Goal: Task Accomplishment & Management: Use online tool/utility

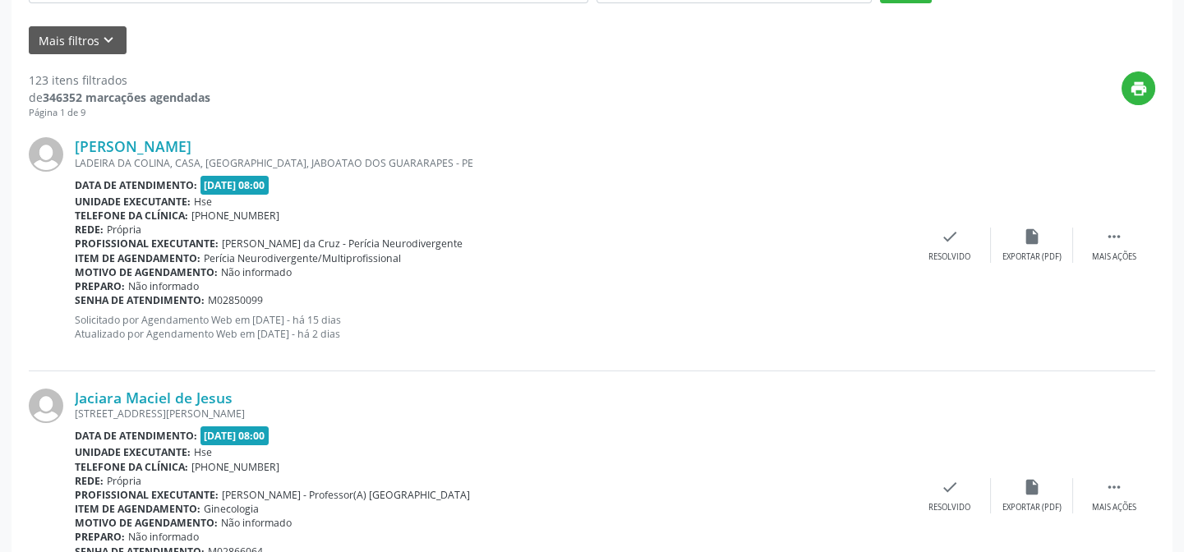
scroll to position [149, 0]
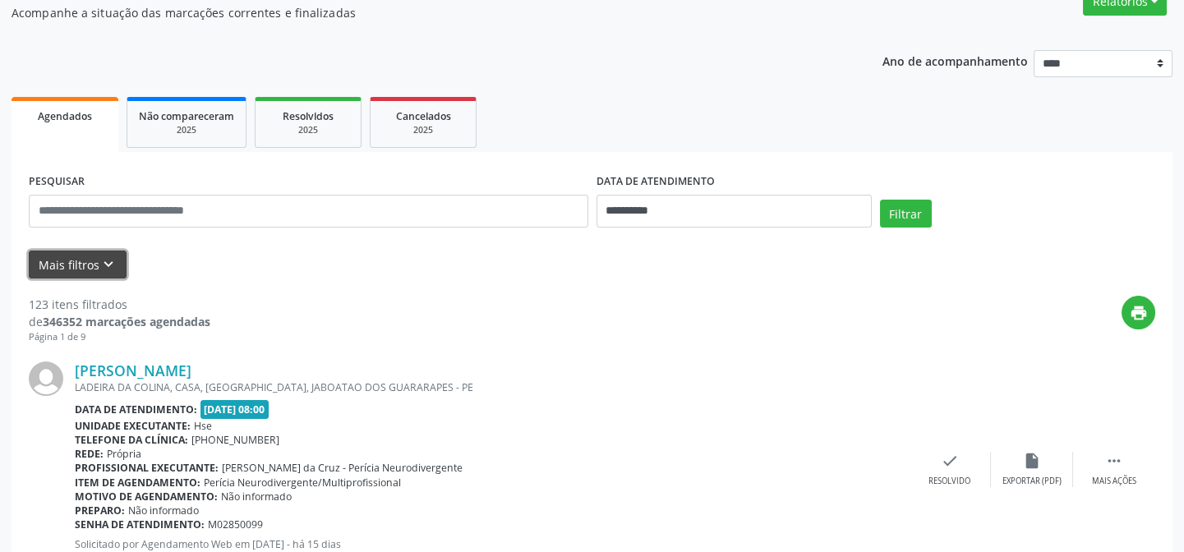
click at [83, 262] on button "Mais filtros keyboard_arrow_down" at bounding box center [78, 265] width 98 height 29
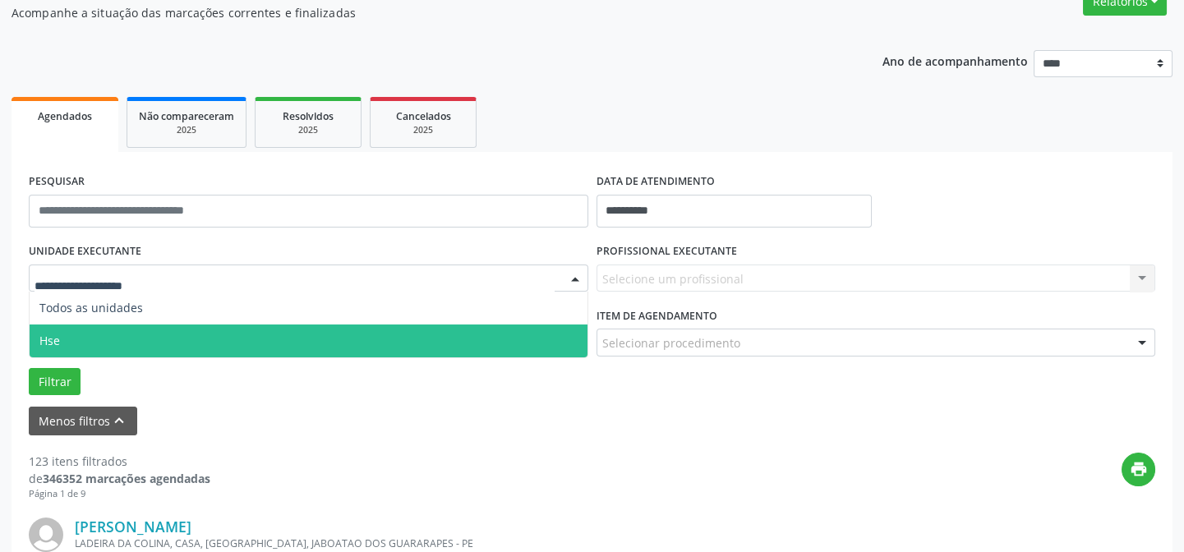
drag, startPoint x: 58, startPoint y: 337, endPoint x: 68, endPoint y: 337, distance: 10.7
click at [58, 337] on span "Hse" at bounding box center [49, 341] width 21 height 16
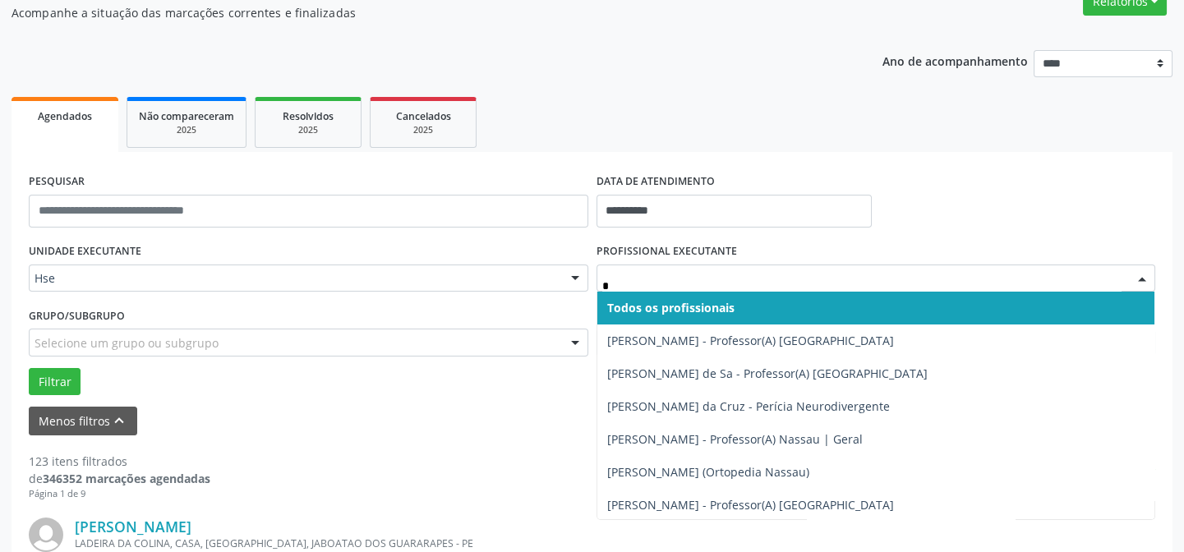
type input "**"
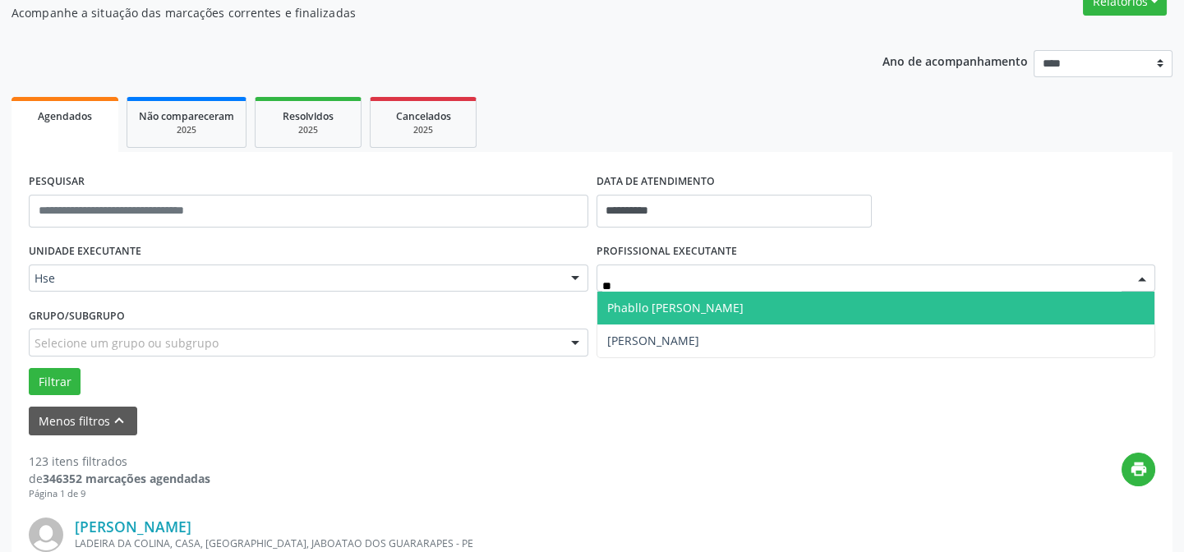
click at [689, 306] on span "Phabllo [PERSON_NAME]" at bounding box center [675, 308] width 136 height 16
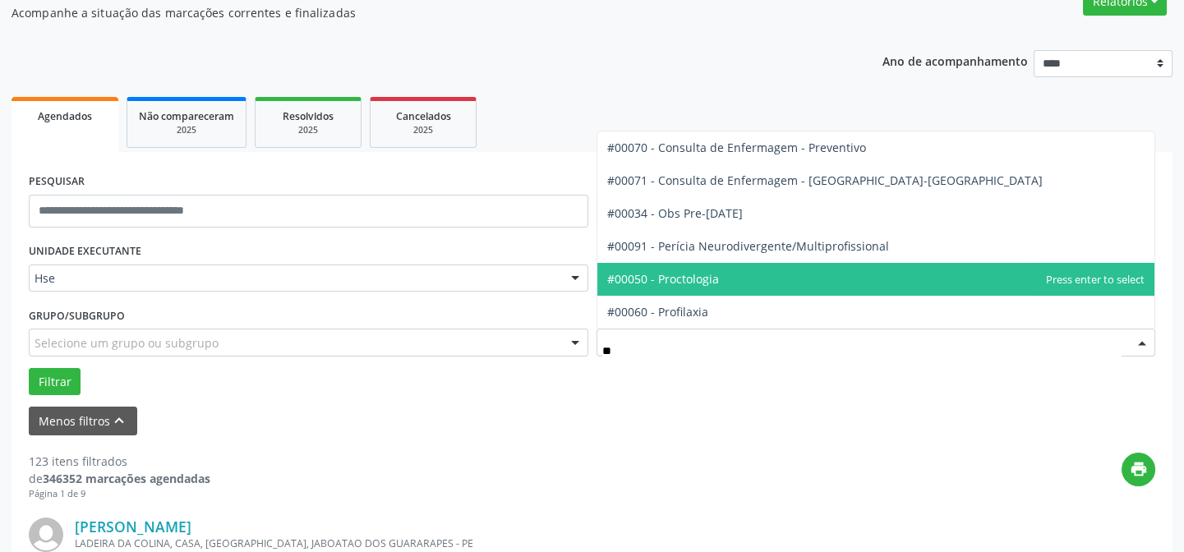
click at [698, 283] on span "#00050 - Proctologia" at bounding box center [663, 279] width 112 height 16
type input "**"
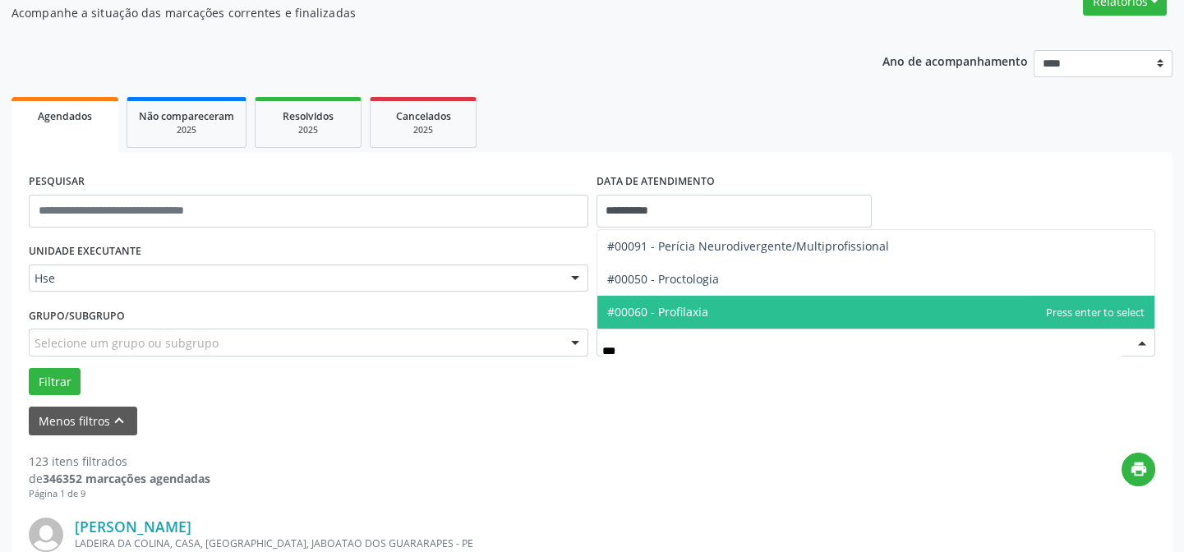
type input "****"
click at [708, 312] on span "#00050 - Proctologia" at bounding box center [663, 312] width 112 height 16
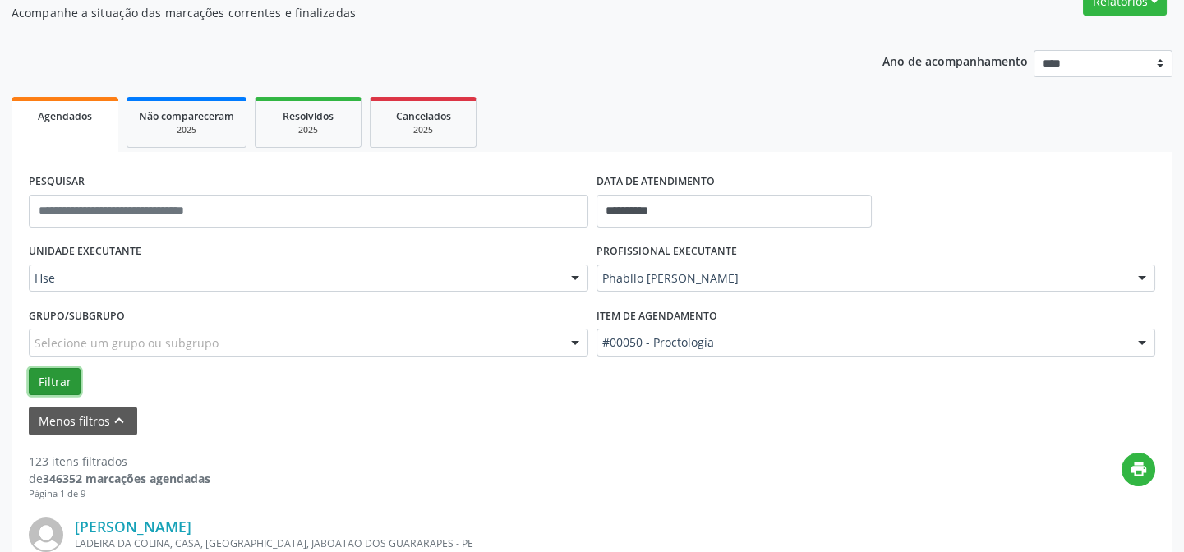
click at [53, 385] on button "Filtrar" at bounding box center [55, 382] width 52 height 28
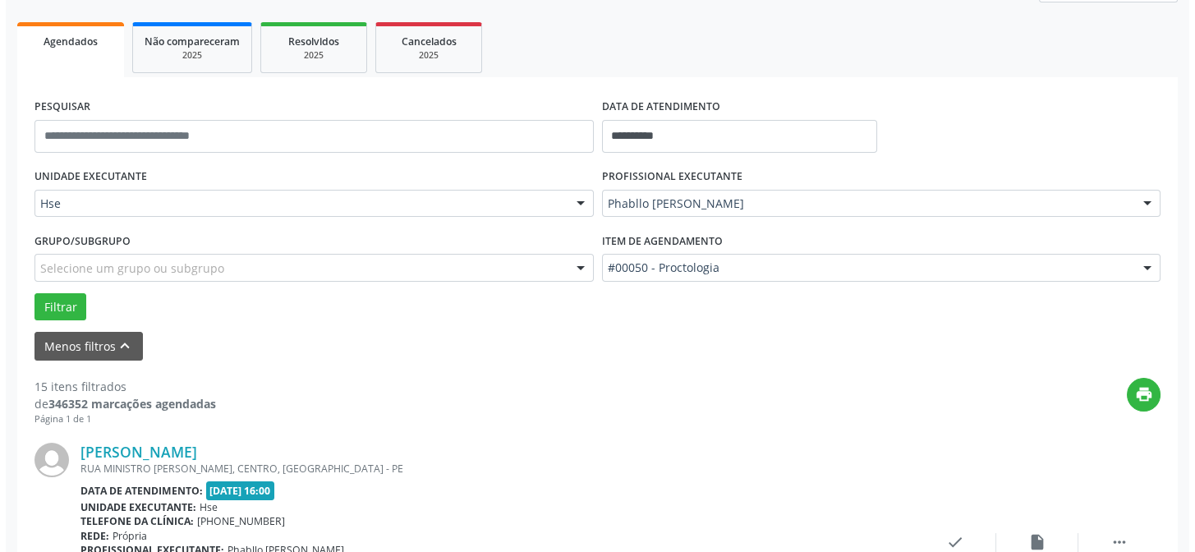
scroll to position [373, 0]
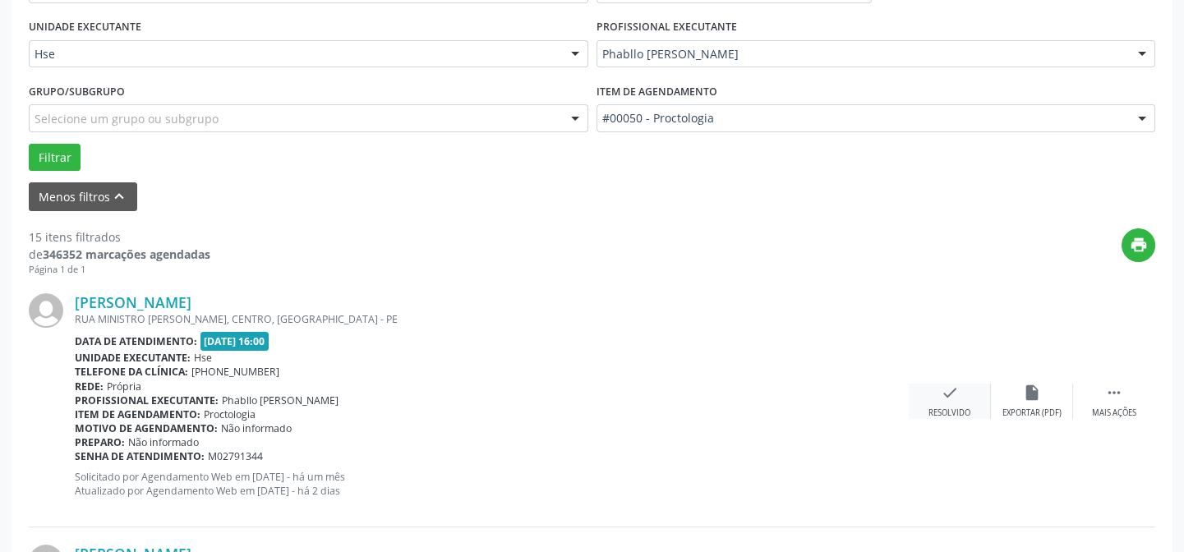
click at [954, 402] on div "check Resolvido" at bounding box center [950, 401] width 82 height 35
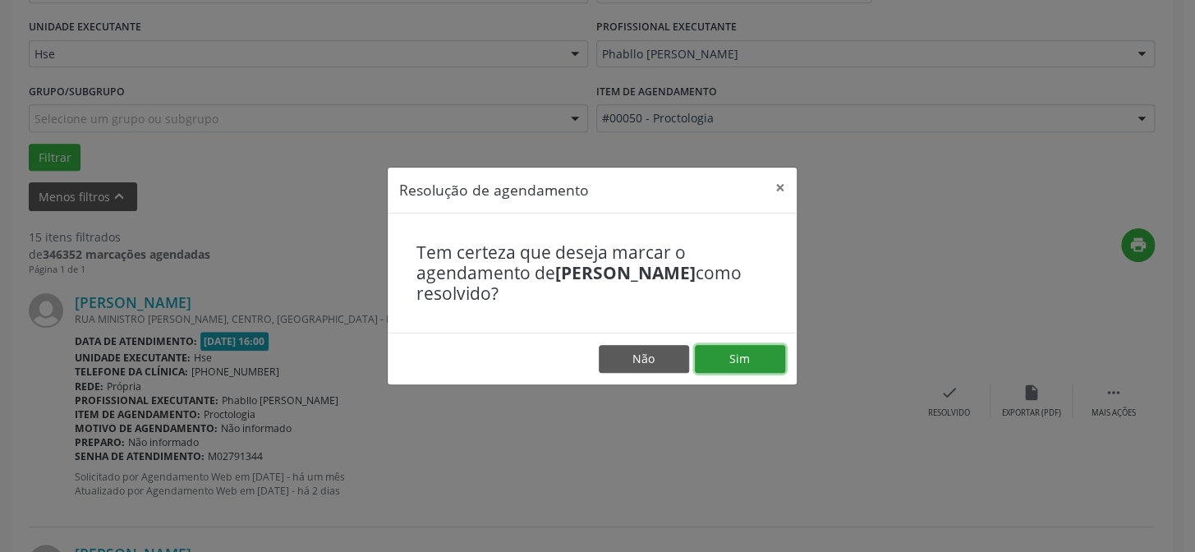
click at [745, 357] on button "Sim" at bounding box center [740, 359] width 90 height 28
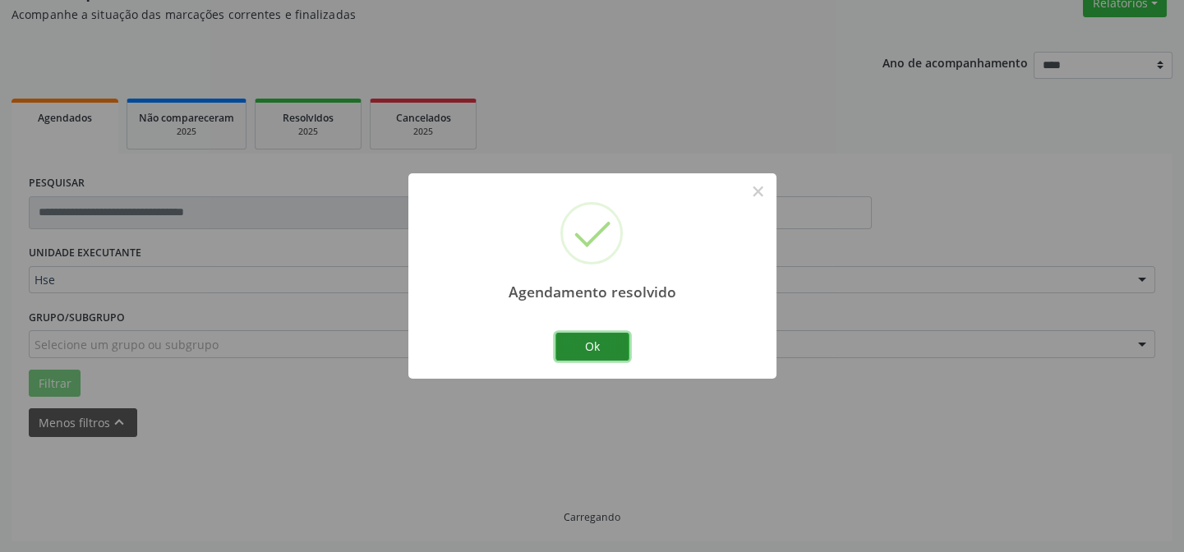
click at [601, 346] on button "Ok" at bounding box center [592, 347] width 74 height 28
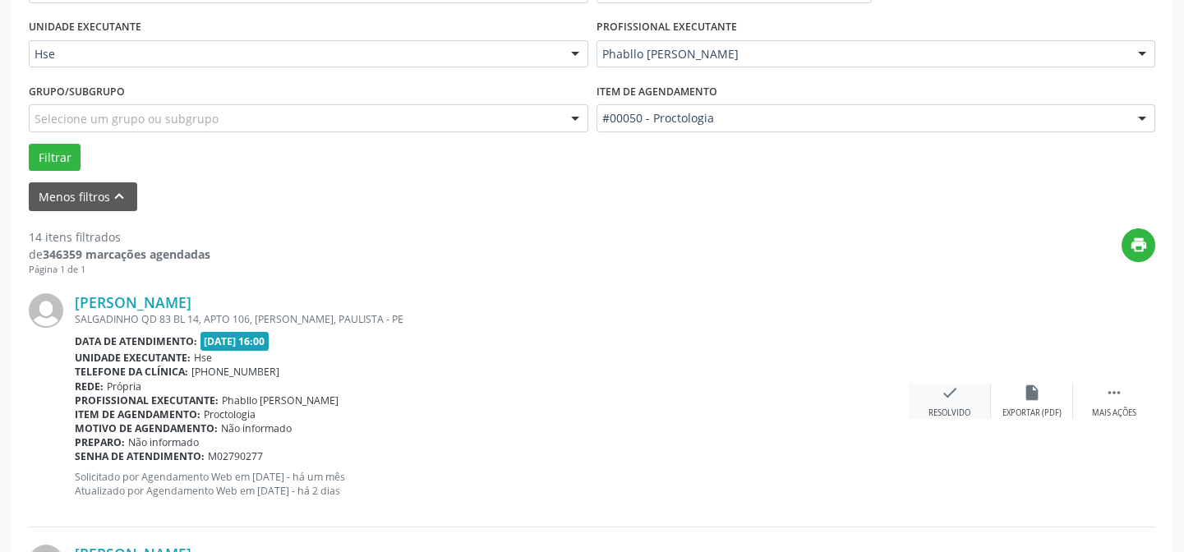
click at [950, 399] on icon "check" at bounding box center [950, 393] width 18 height 18
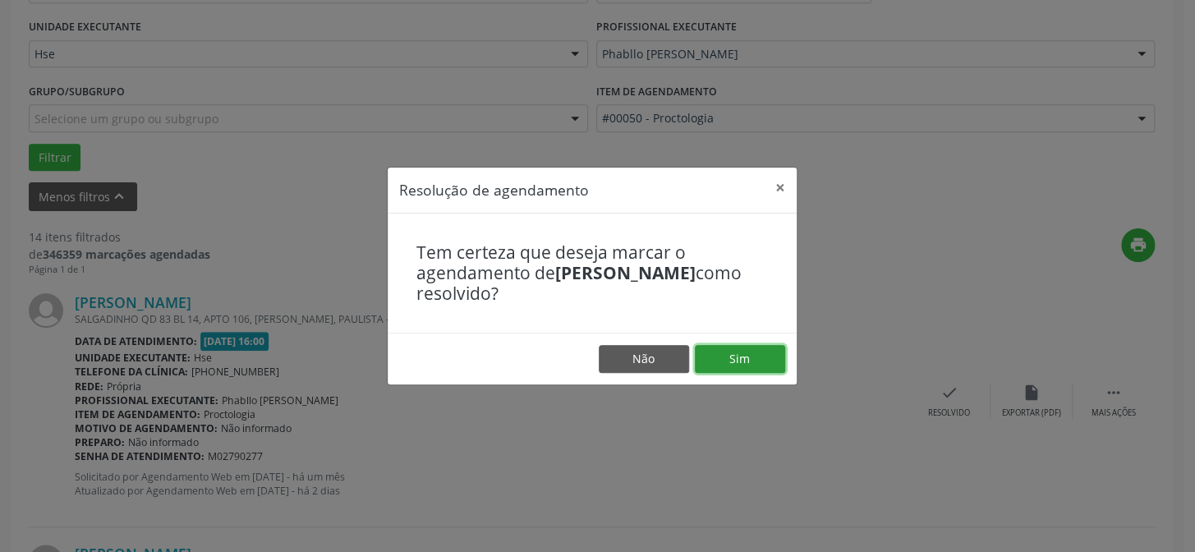
click at [753, 361] on button "Sim" at bounding box center [740, 359] width 90 height 28
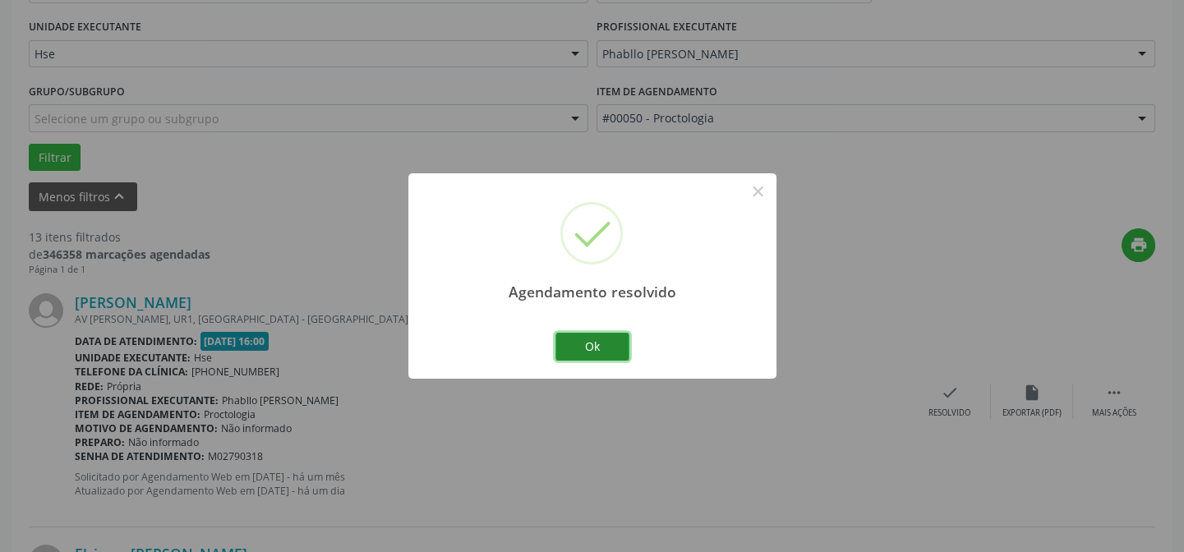
click at [602, 346] on button "Ok" at bounding box center [592, 347] width 74 height 28
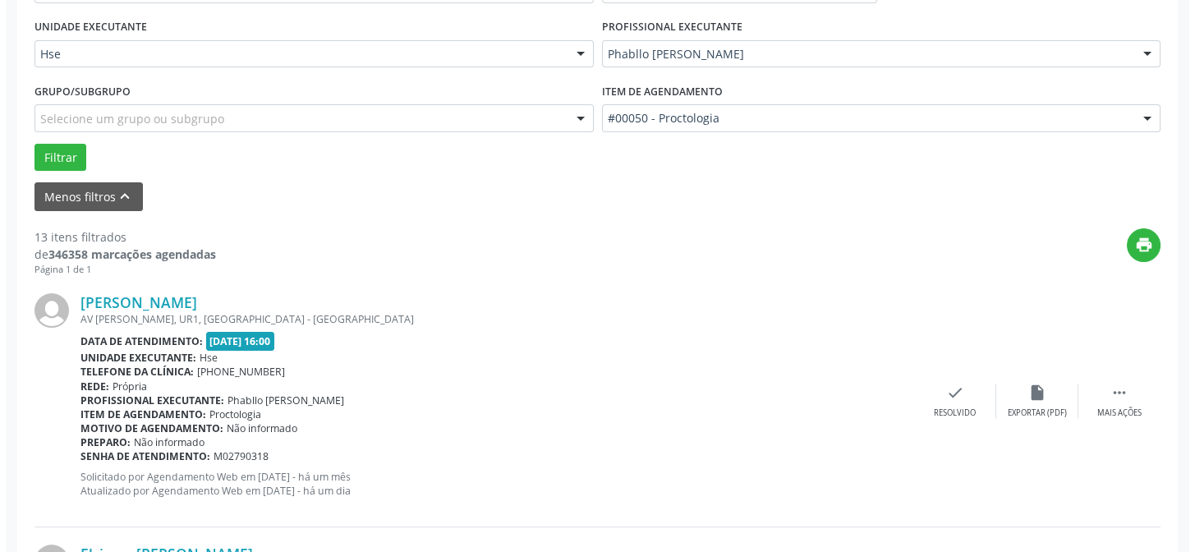
scroll to position [448, 0]
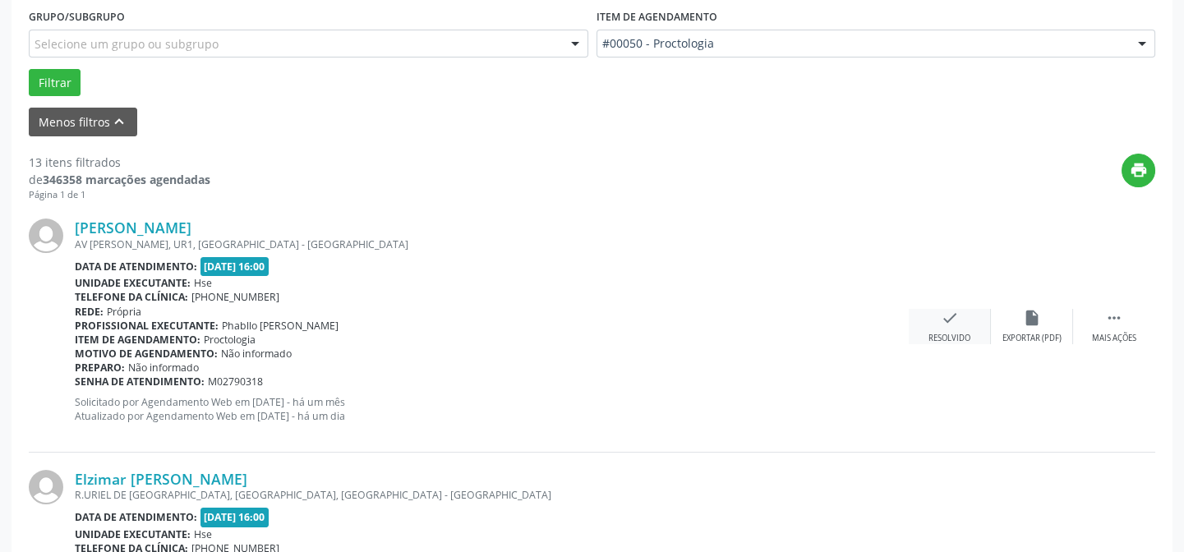
click at [956, 333] on div "Resolvido" at bounding box center [949, 339] width 42 height 12
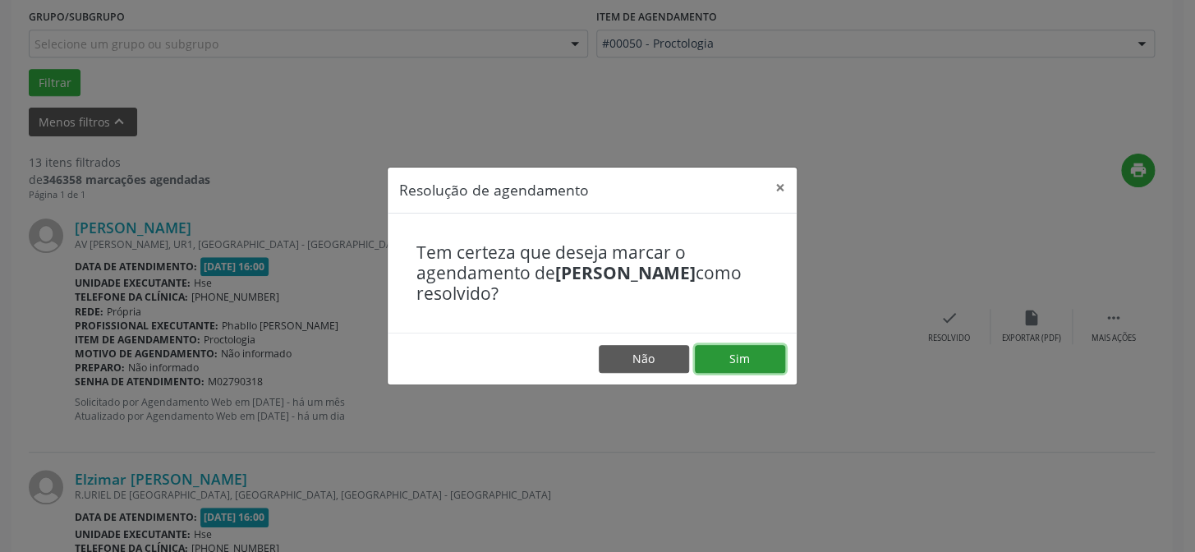
click at [736, 369] on button "Sim" at bounding box center [740, 359] width 90 height 28
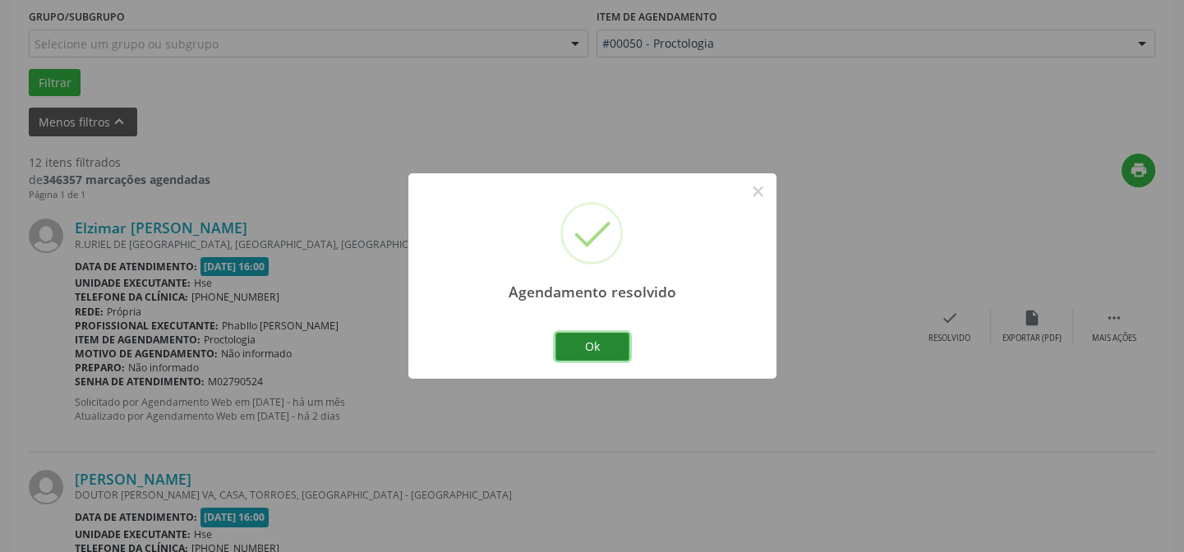
click at [569, 349] on button "Ok" at bounding box center [592, 347] width 74 height 28
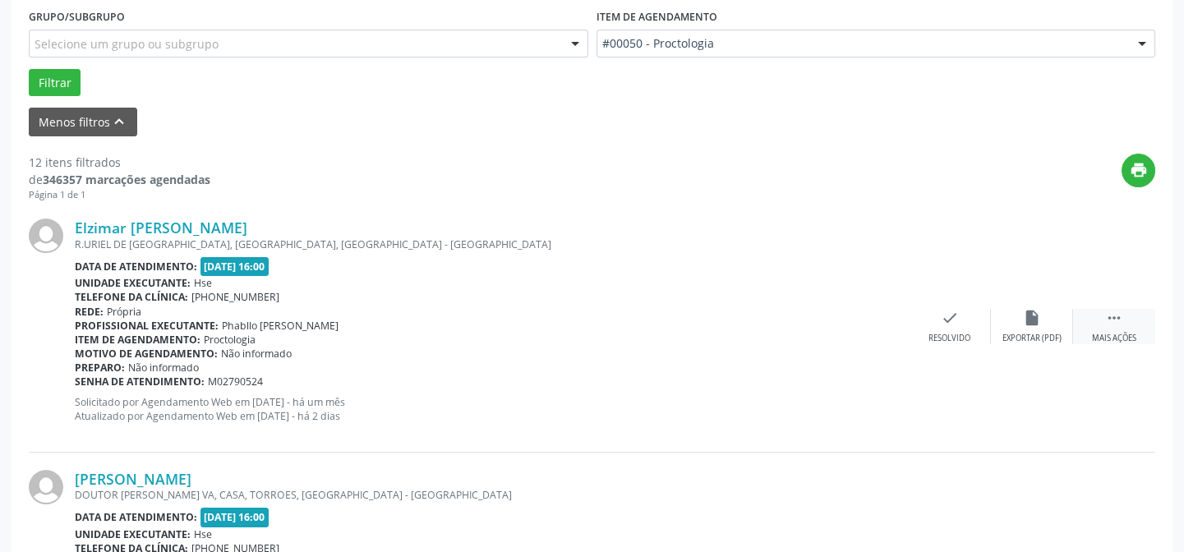
drag, startPoint x: 1106, startPoint y: 335, endPoint x: 1095, endPoint y: 337, distance: 10.8
click at [1105, 336] on div "Mais ações" at bounding box center [1114, 339] width 44 height 12
click at [1029, 329] on div "alarm_off Não compareceu" at bounding box center [1032, 326] width 82 height 35
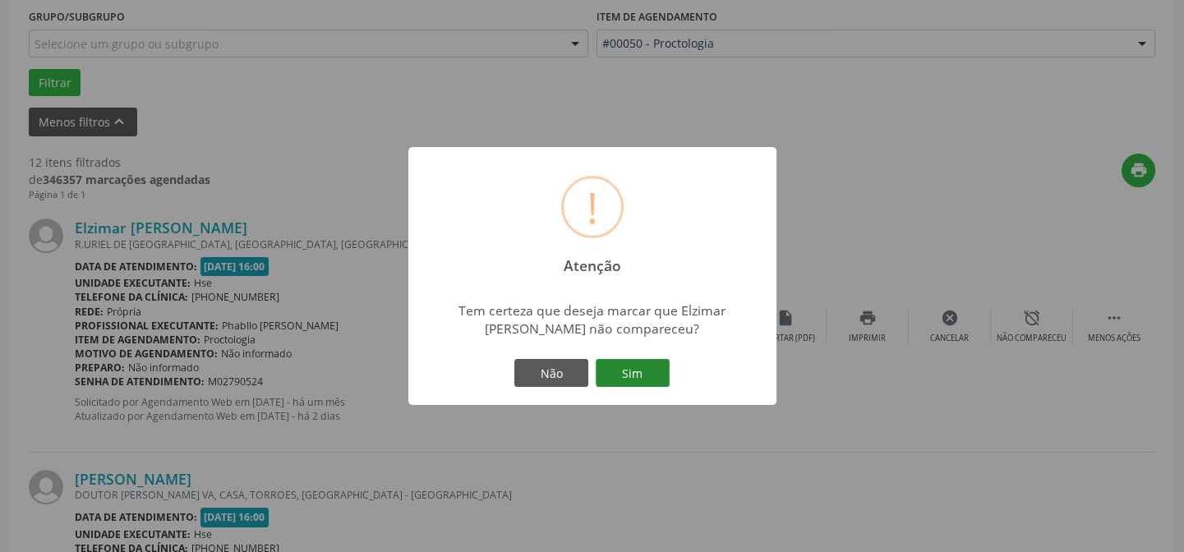
click at [650, 371] on button "Sim" at bounding box center [633, 373] width 74 height 28
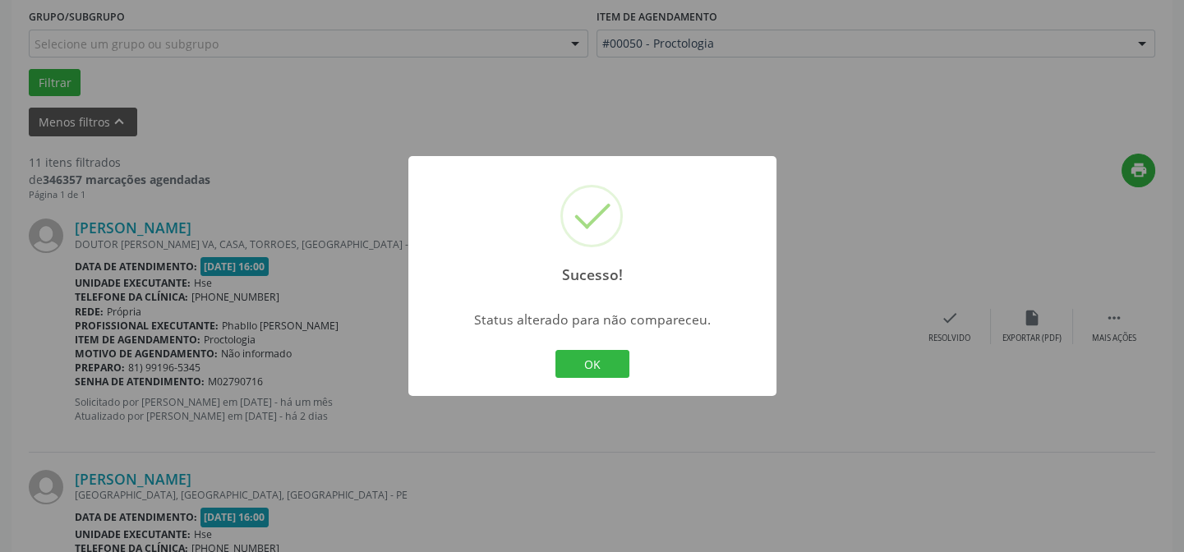
click at [551, 357] on div "OK Cancel" at bounding box center [591, 364] width 81 height 35
click at [578, 370] on button "OK" at bounding box center [592, 364] width 74 height 28
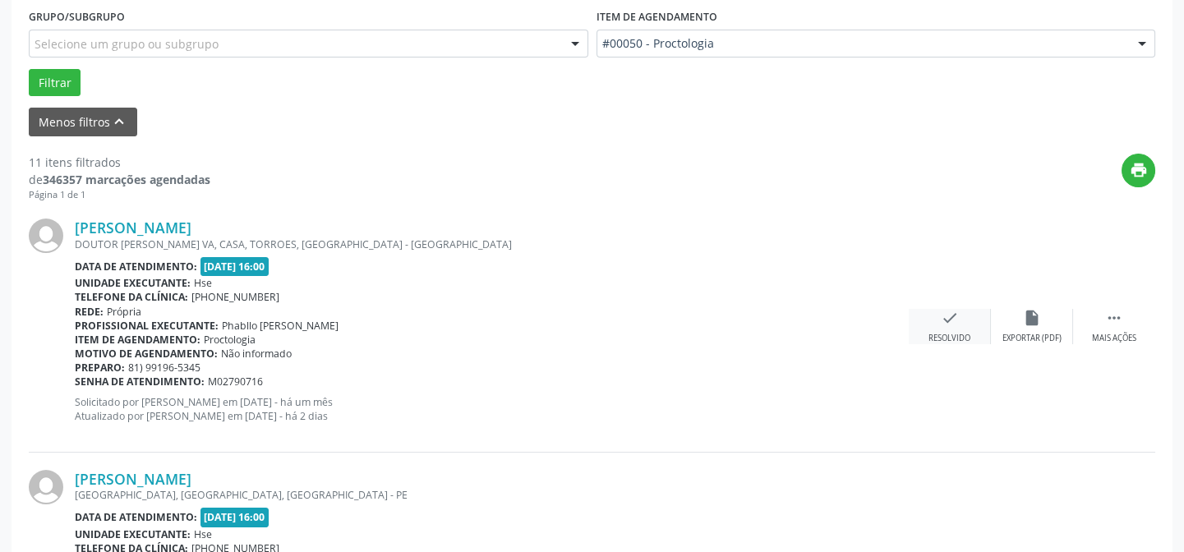
click at [971, 316] on div "check Resolvido" at bounding box center [950, 326] width 82 height 35
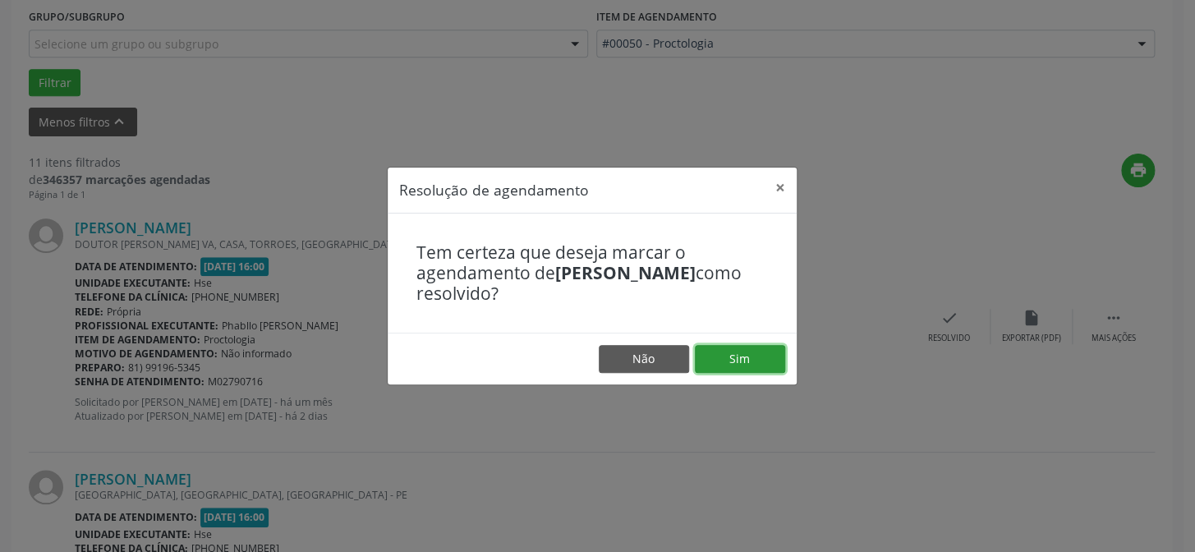
click at [759, 355] on button "Sim" at bounding box center [740, 359] width 90 height 28
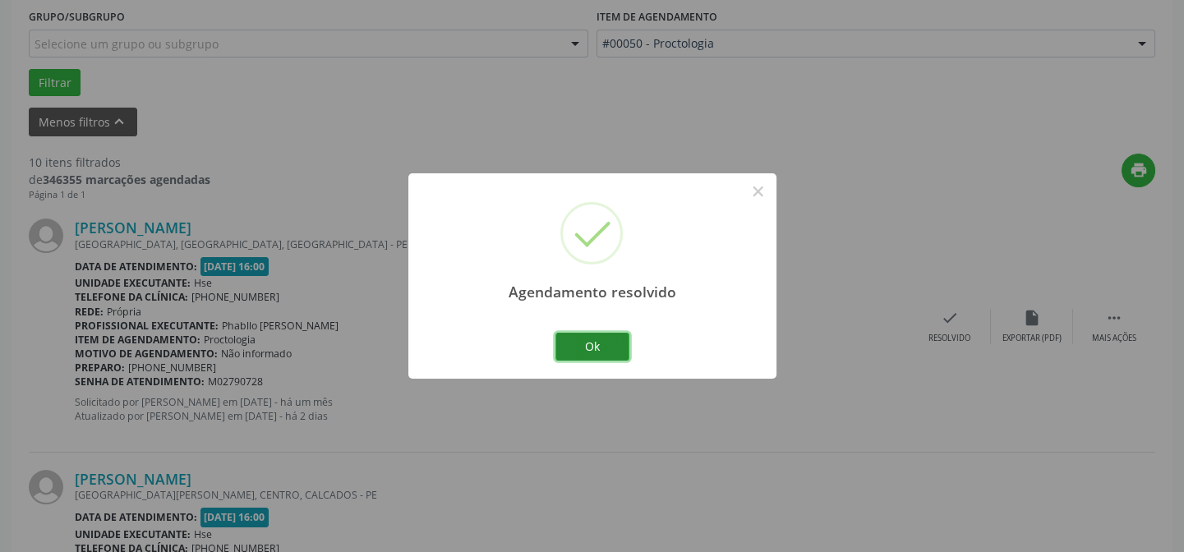
click at [593, 353] on button "Ok" at bounding box center [592, 347] width 74 height 28
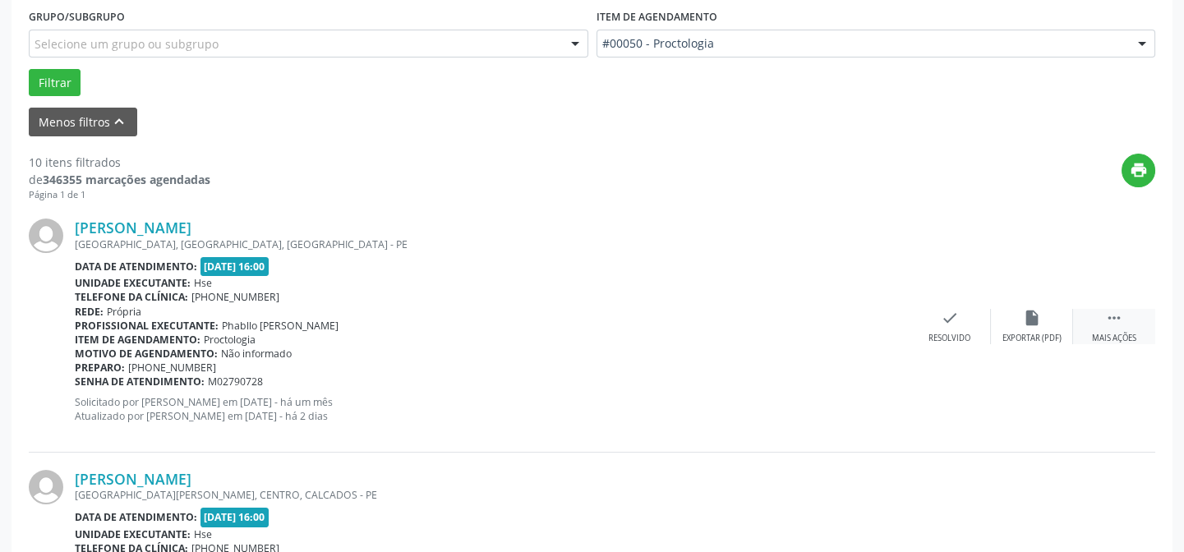
drag, startPoint x: 1112, startPoint y: 323, endPoint x: 1112, endPoint y: 337, distance: 14.0
click at [1112, 337] on div " Mais ações" at bounding box center [1114, 326] width 82 height 35
click at [1052, 312] on div "alarm_off Não compareceu" at bounding box center [1032, 326] width 82 height 35
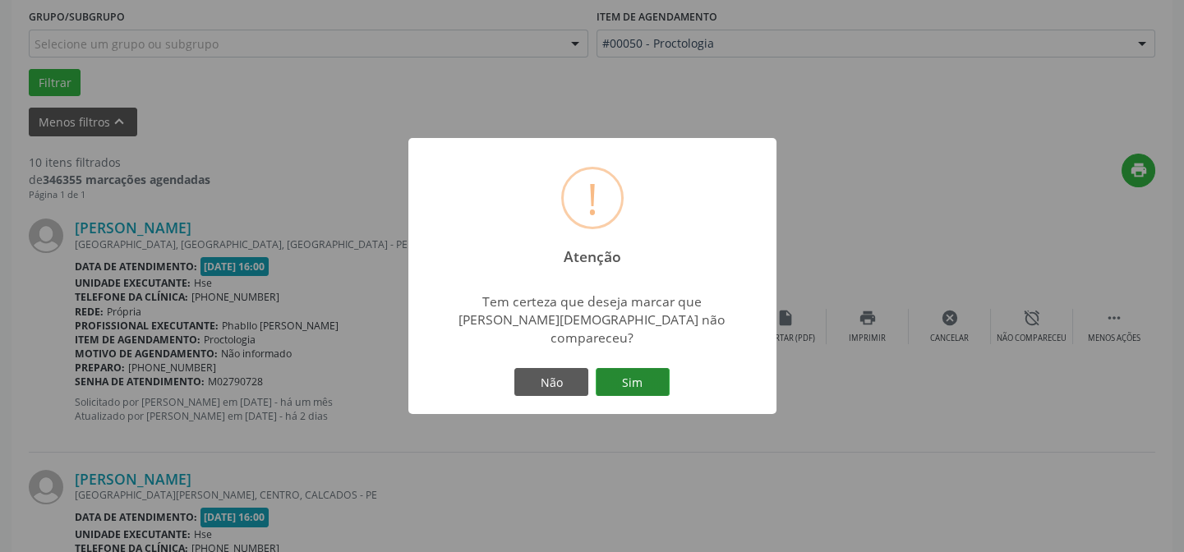
click at [641, 376] on button "Sim" at bounding box center [633, 382] width 74 height 28
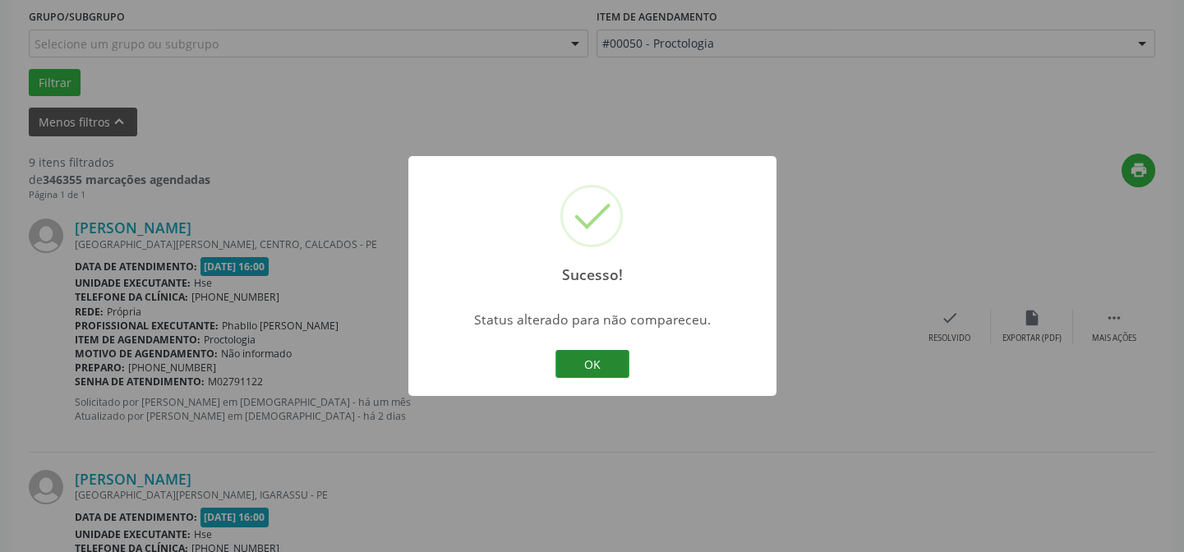
click at [606, 360] on button "OK" at bounding box center [592, 364] width 74 height 28
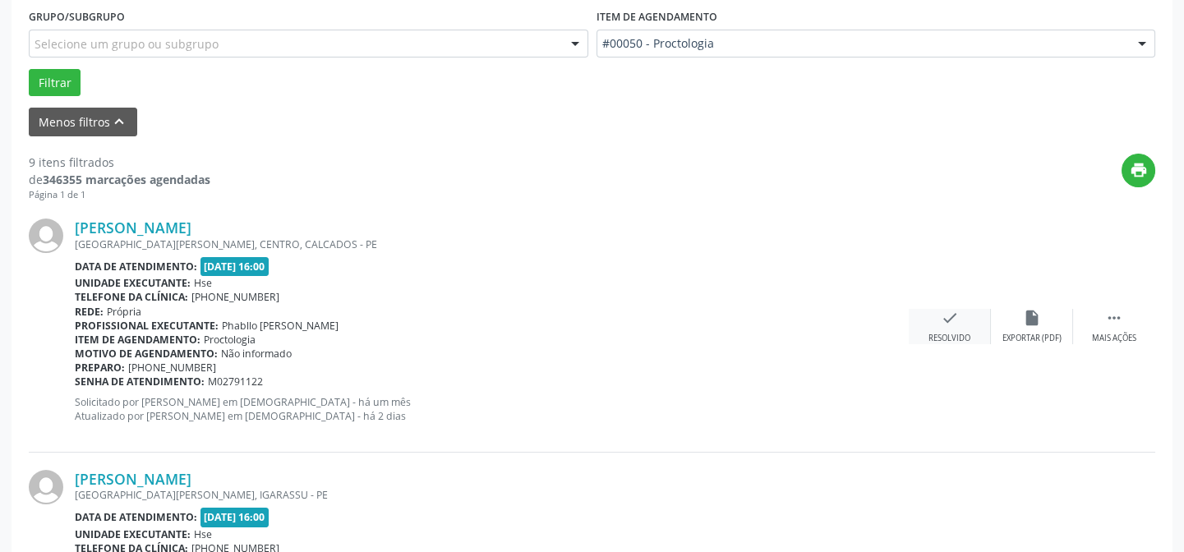
click at [927, 321] on div "check Resolvido" at bounding box center [950, 326] width 82 height 35
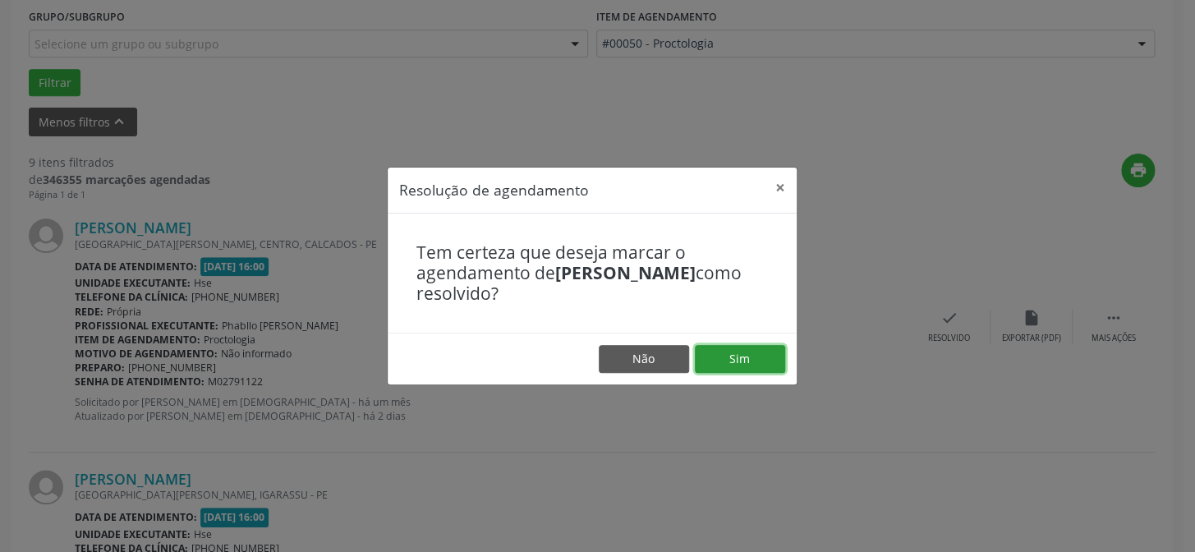
click at [732, 360] on button "Sim" at bounding box center [740, 359] width 90 height 28
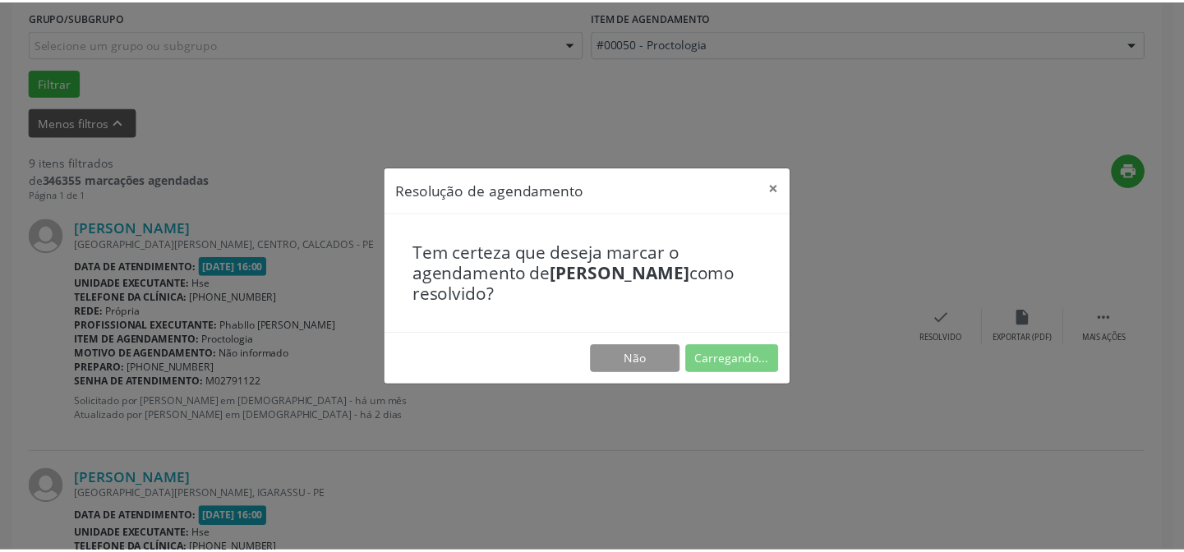
scroll to position [147, 0]
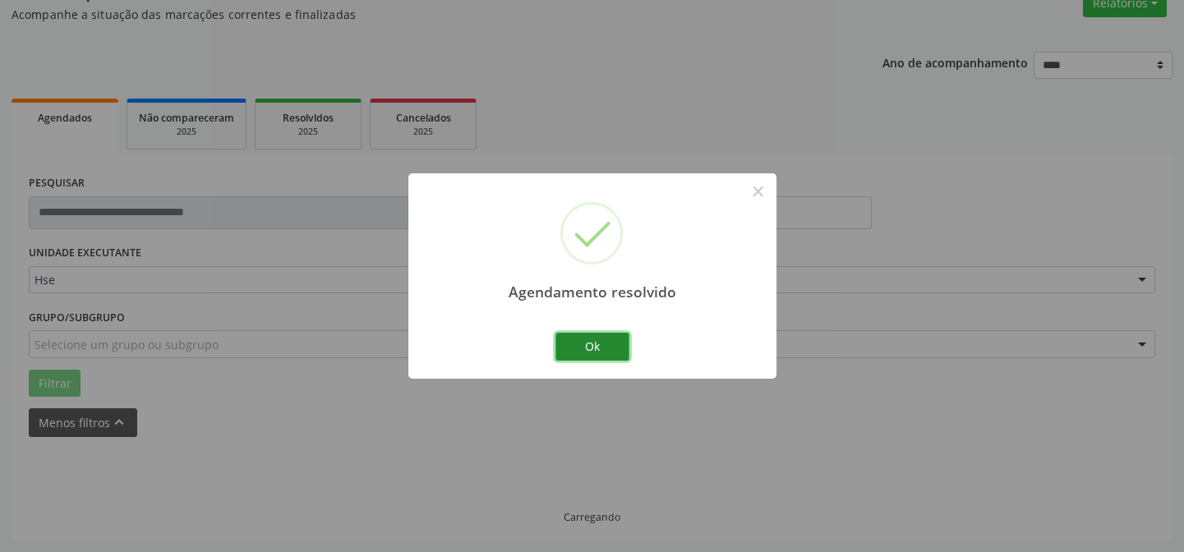
click at [580, 345] on button "Ok" at bounding box center [592, 347] width 74 height 28
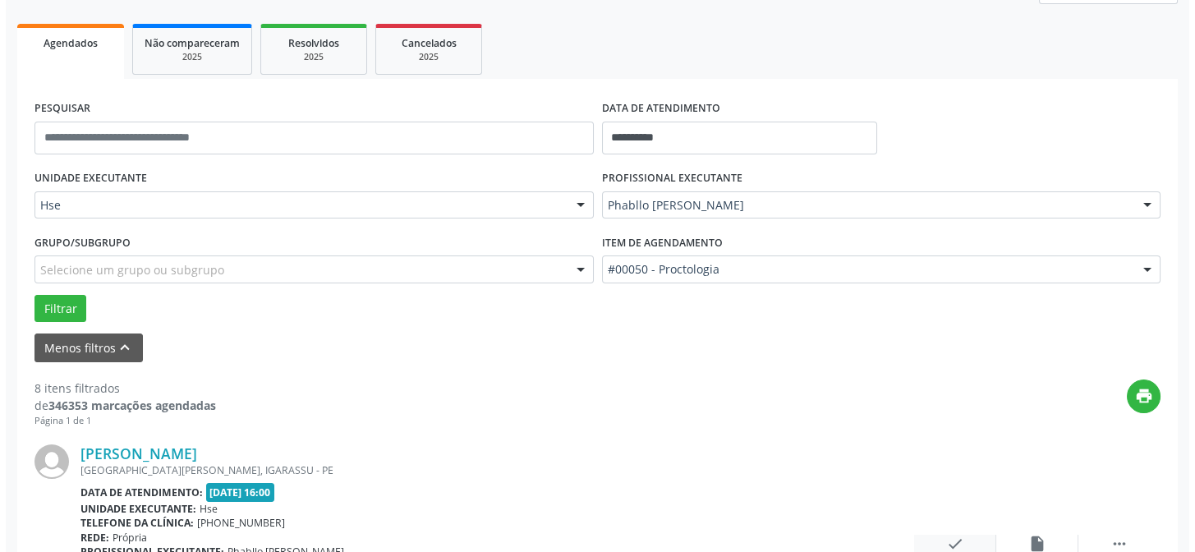
scroll to position [371, 0]
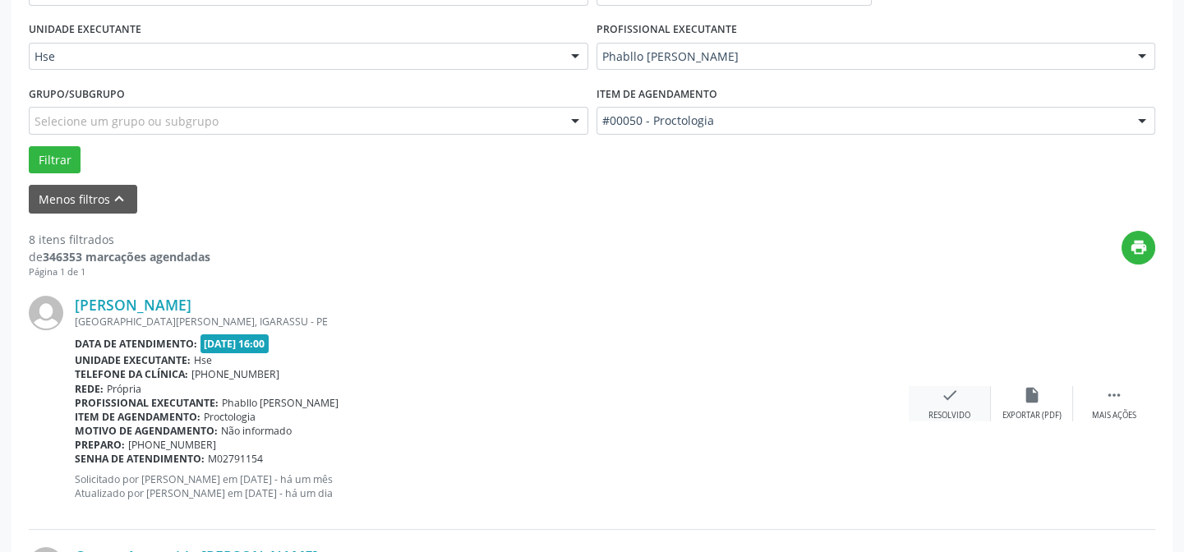
click at [948, 398] on icon "check" at bounding box center [950, 395] width 18 height 18
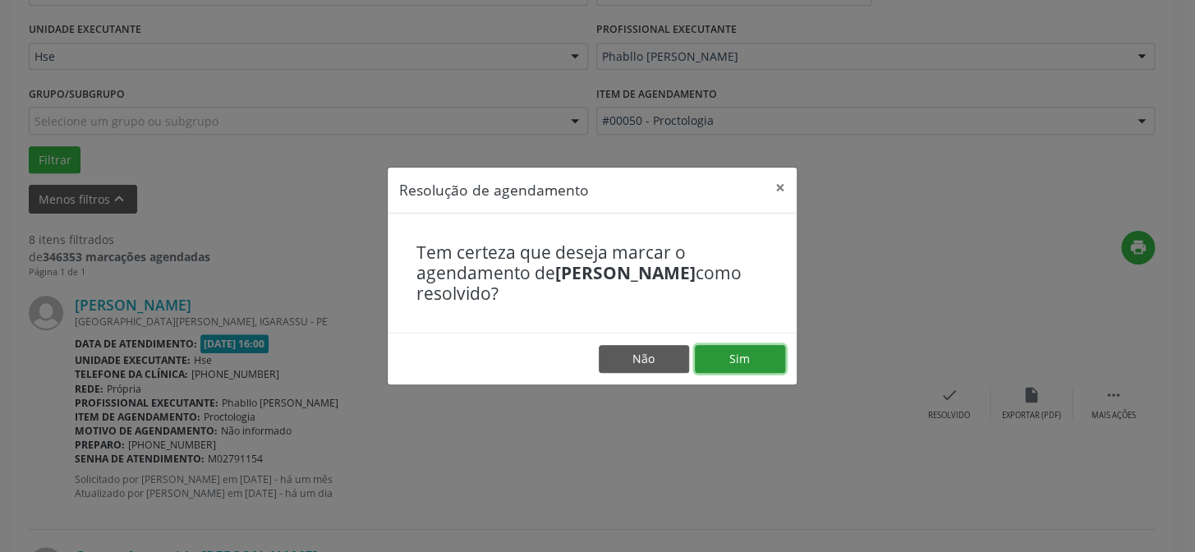
click at [739, 356] on button "Sim" at bounding box center [740, 359] width 90 height 28
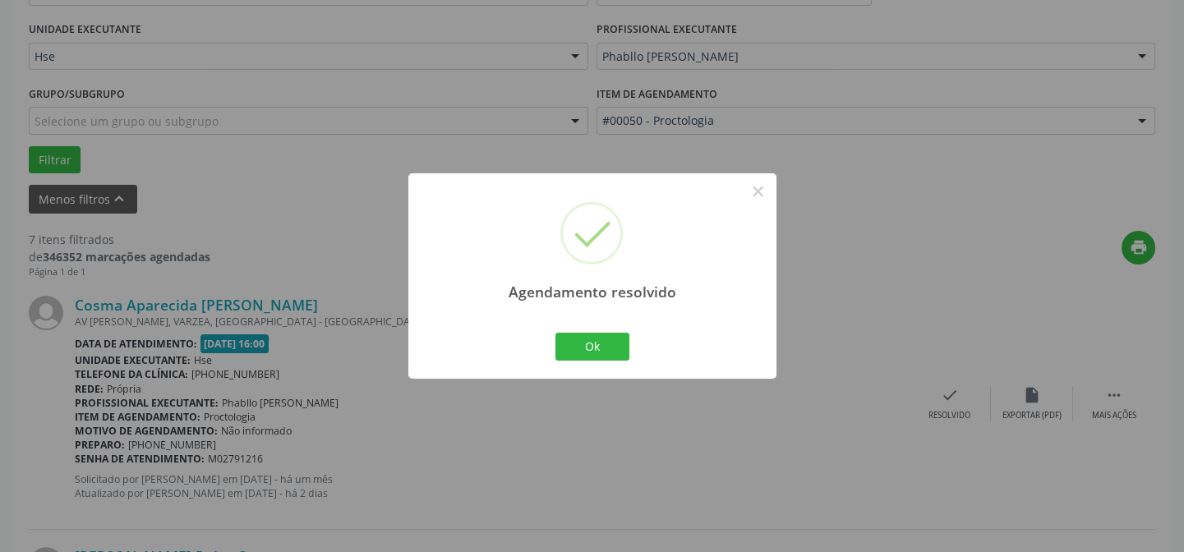
click at [631, 343] on div "Ok Cancel" at bounding box center [591, 346] width 81 height 35
click at [583, 343] on button "Ok" at bounding box center [592, 347] width 74 height 28
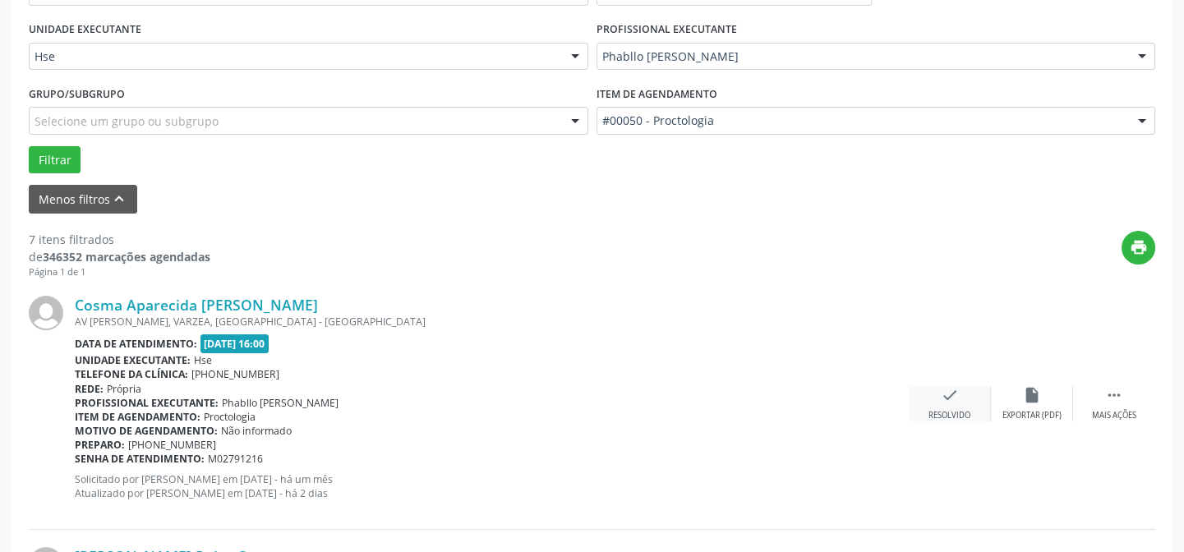
click at [937, 402] on div "check Resolvido" at bounding box center [950, 403] width 82 height 35
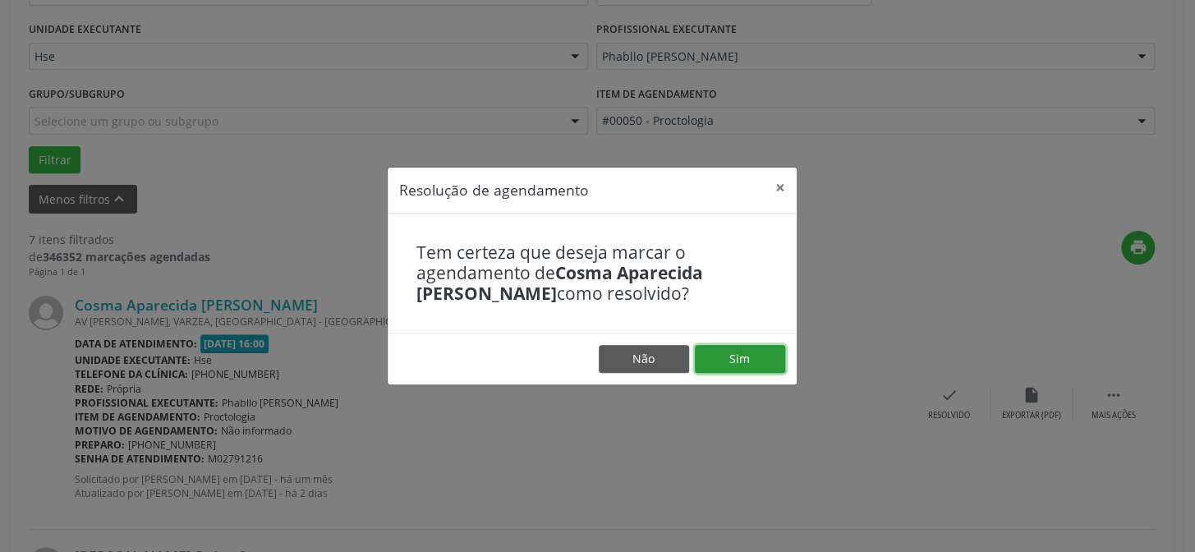
click at [747, 364] on button "Sim" at bounding box center [740, 359] width 90 height 28
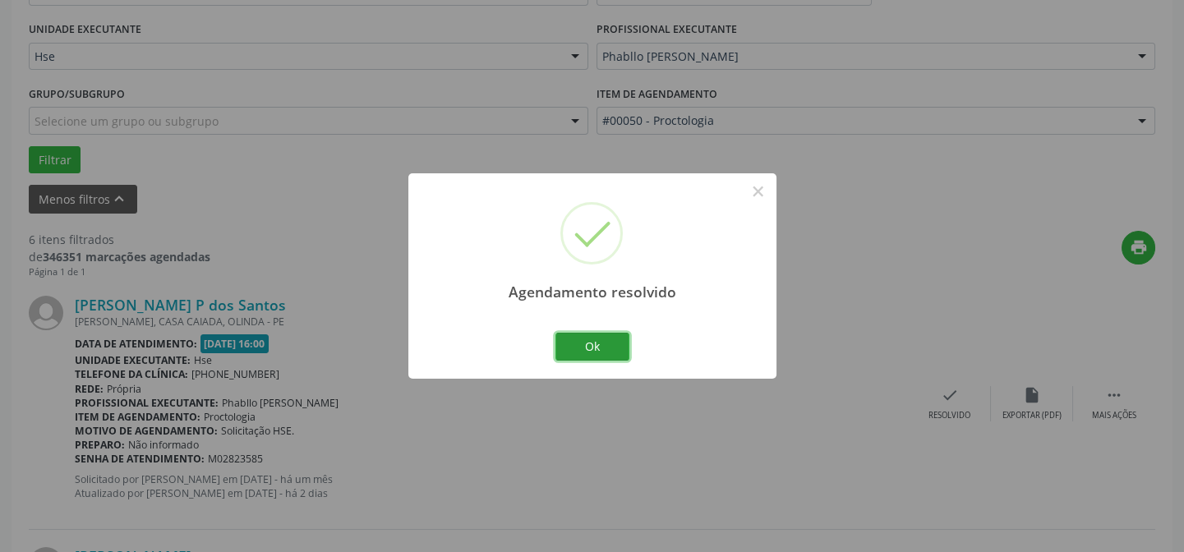
click at [590, 343] on button "Ok" at bounding box center [592, 347] width 74 height 28
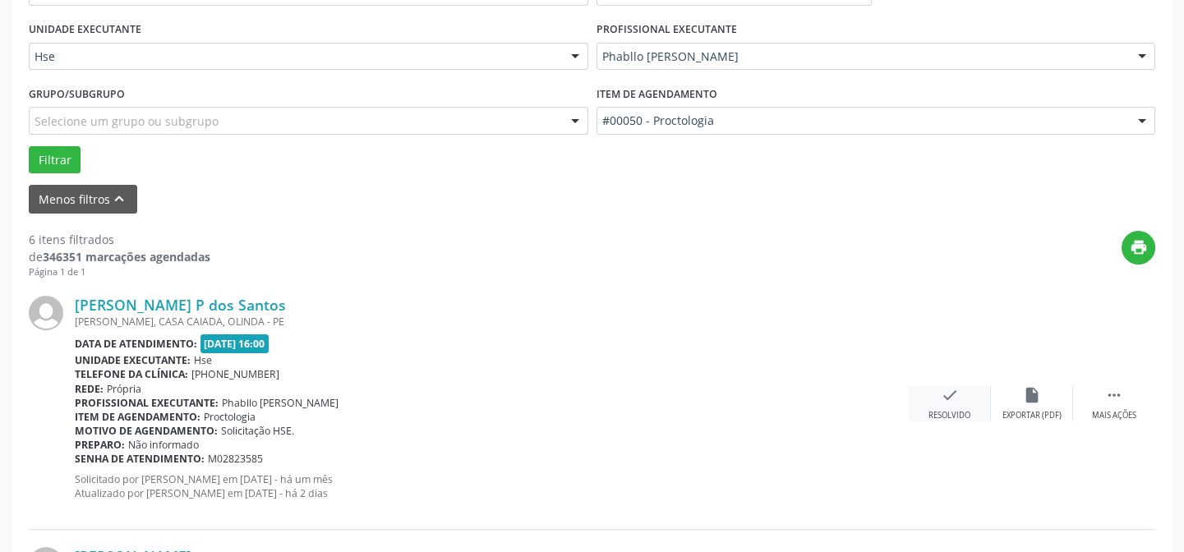
click at [947, 410] on div "Resolvido" at bounding box center [949, 416] width 42 height 12
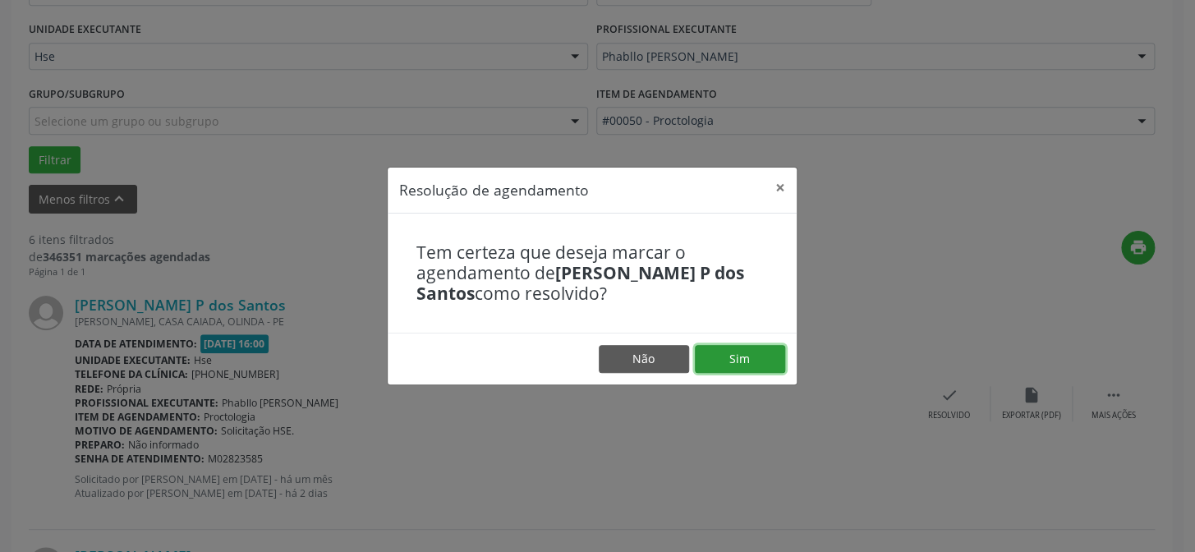
click at [766, 366] on button "Sim" at bounding box center [740, 359] width 90 height 28
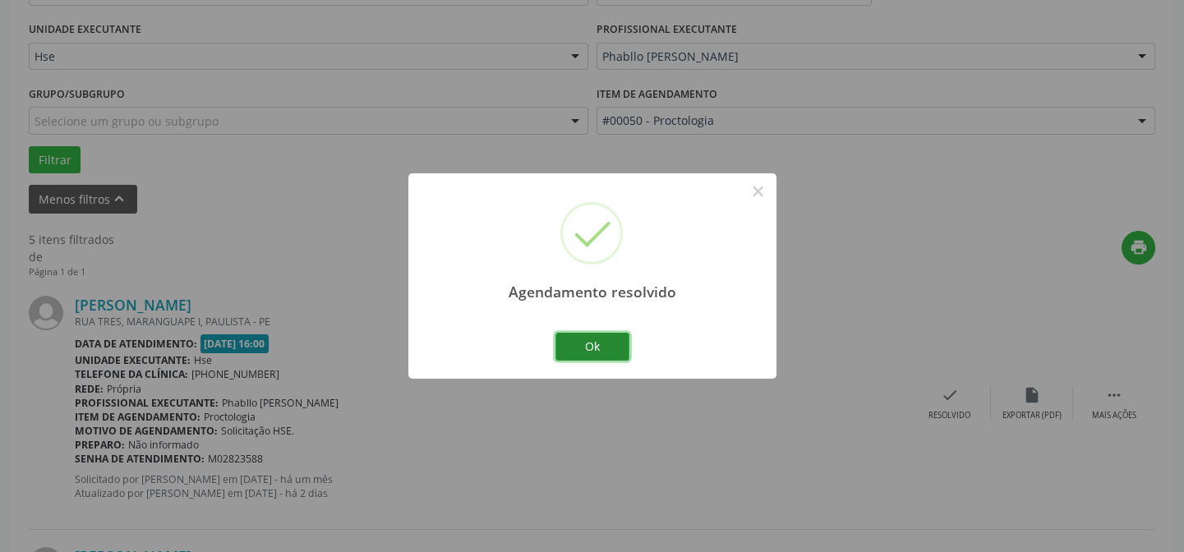
click at [583, 339] on button "Ok" at bounding box center [592, 347] width 74 height 28
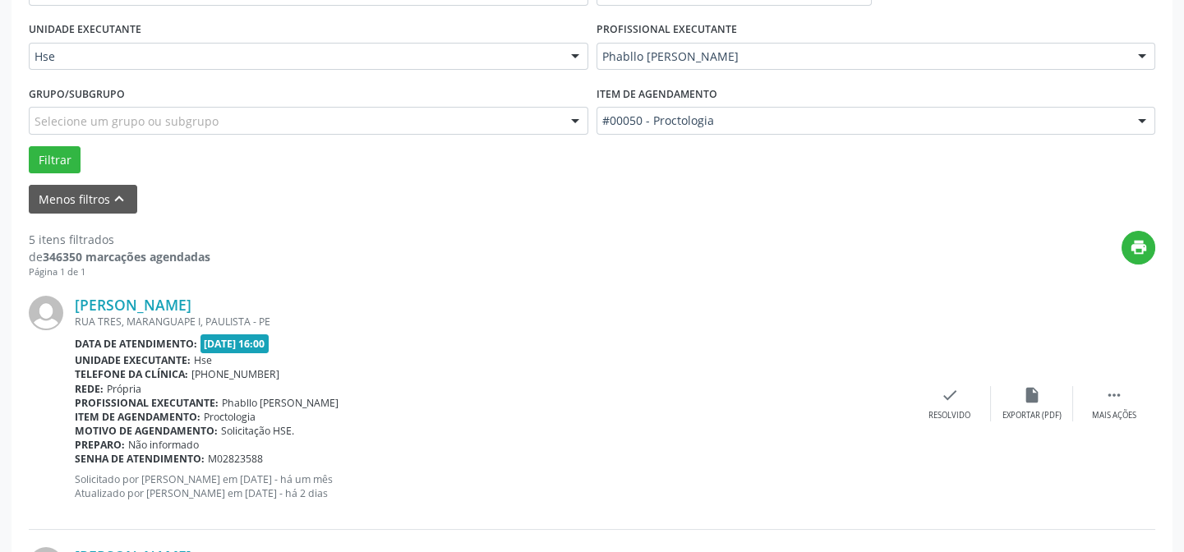
scroll to position [445, 0]
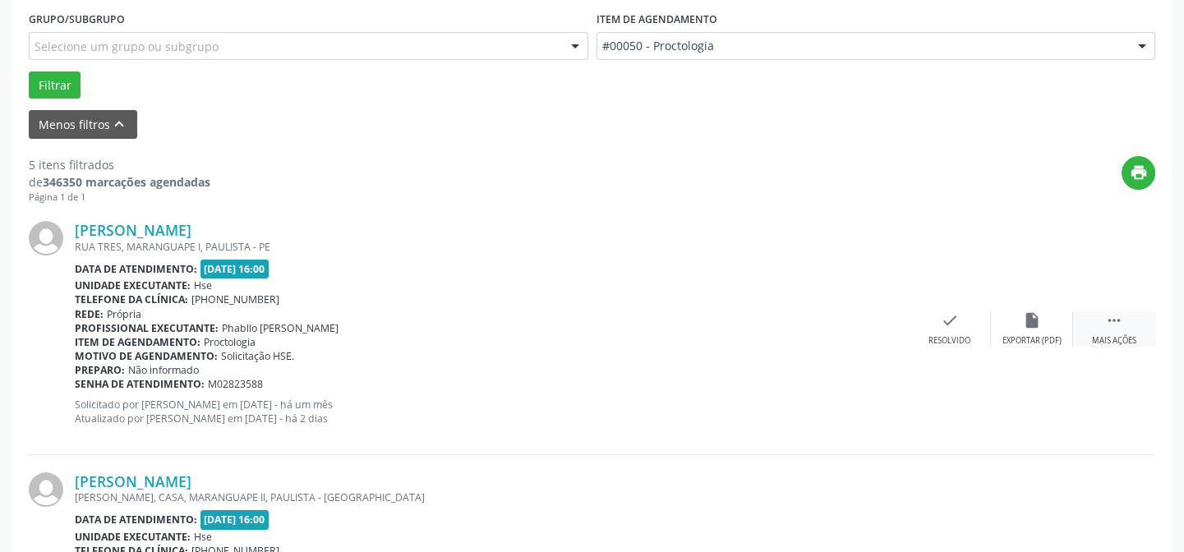
click at [1121, 337] on div "Mais ações" at bounding box center [1114, 341] width 44 height 12
click at [1027, 325] on icon "alarm_off" at bounding box center [1032, 320] width 18 height 18
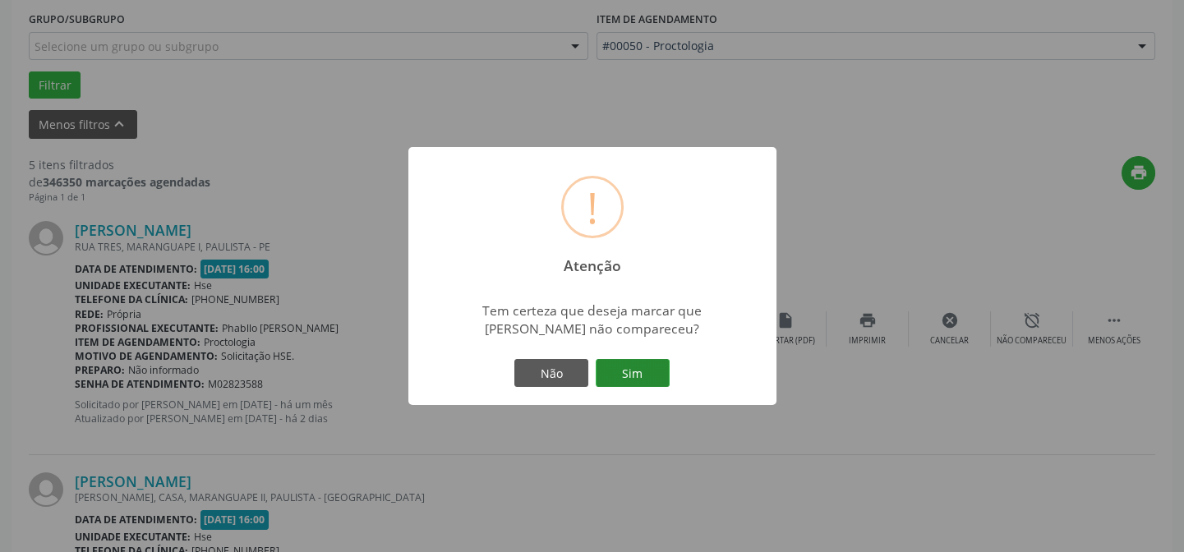
click at [631, 376] on button "Sim" at bounding box center [633, 373] width 74 height 28
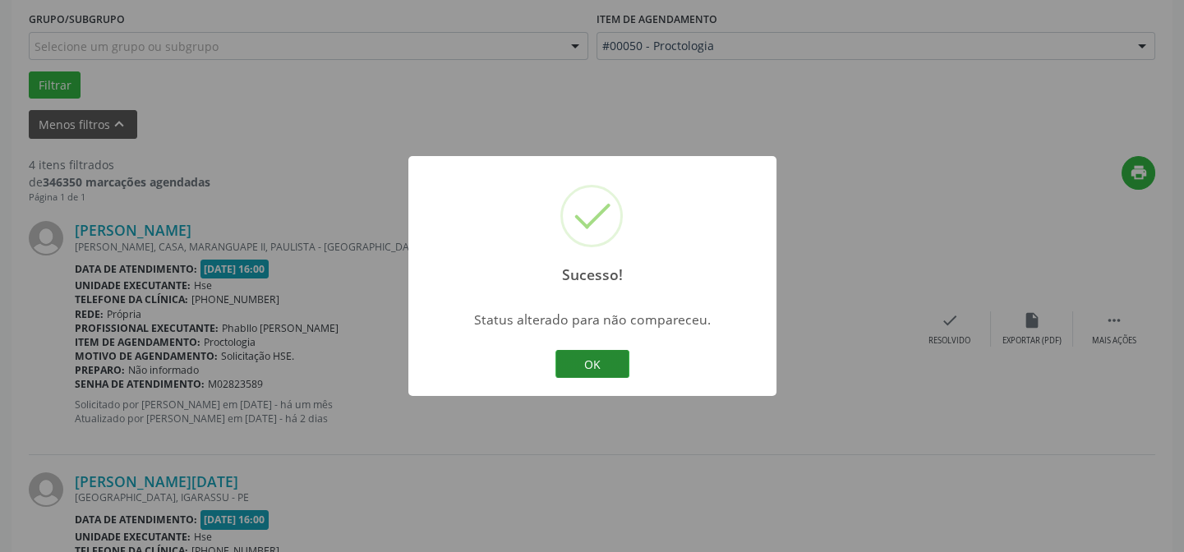
click at [582, 354] on button "OK" at bounding box center [592, 364] width 74 height 28
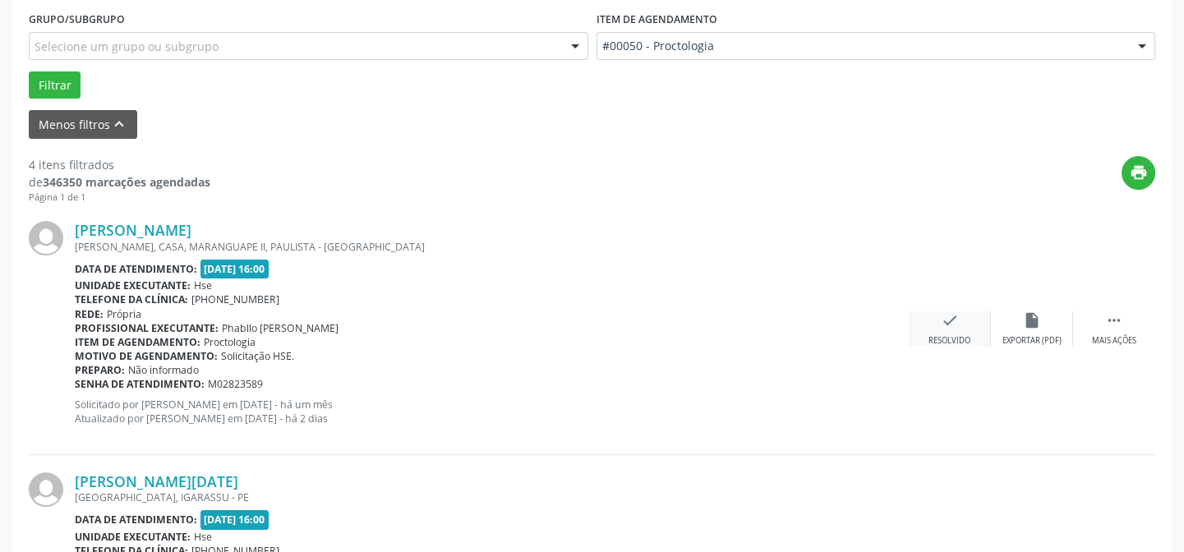
click at [953, 335] on div "Resolvido" at bounding box center [949, 341] width 42 height 12
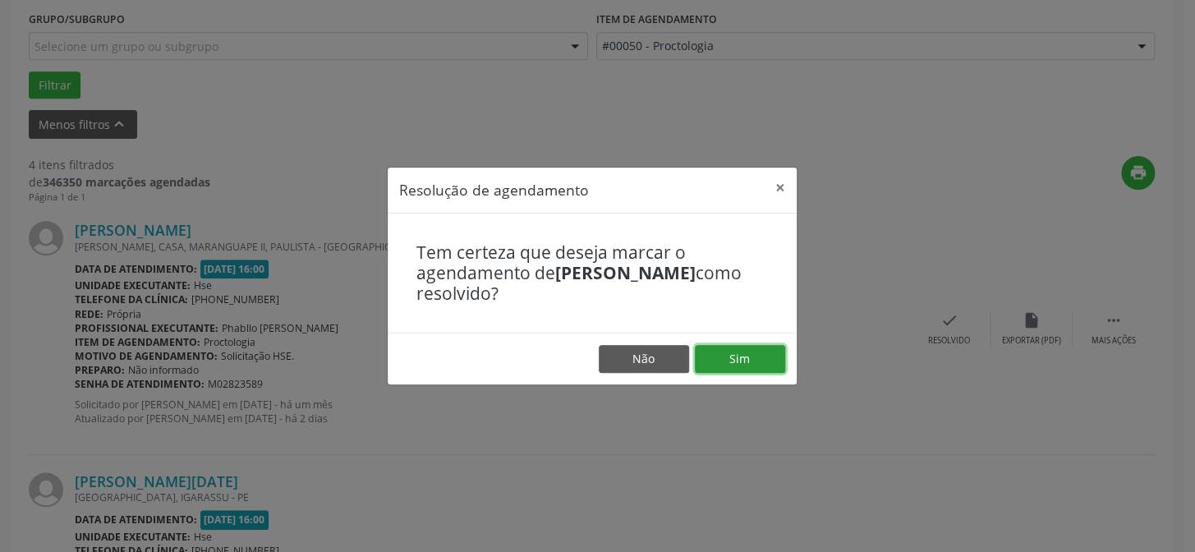
click at [747, 362] on button "Sim" at bounding box center [740, 359] width 90 height 28
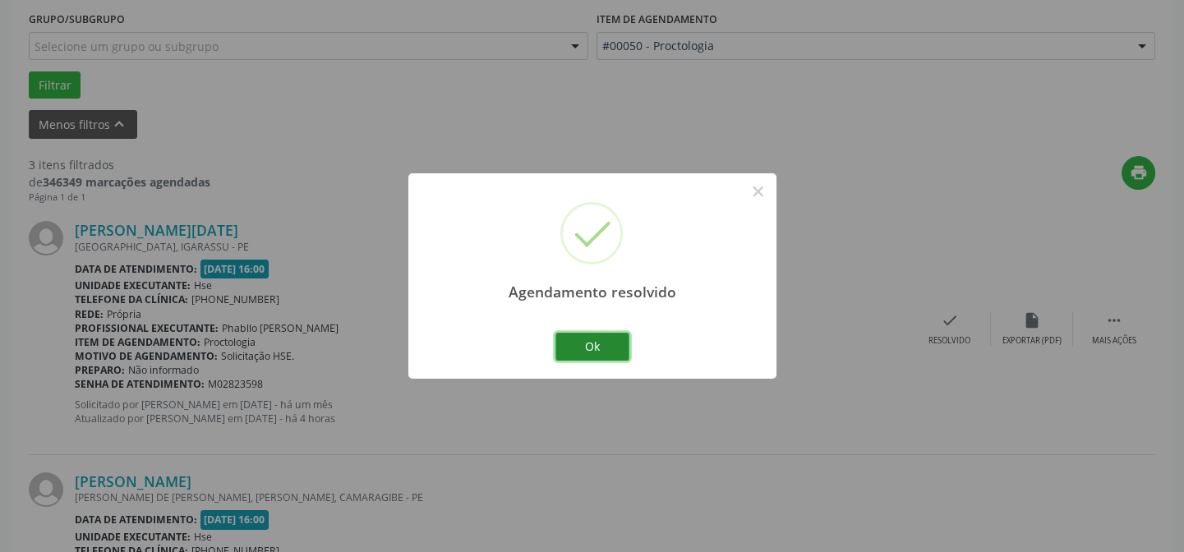
click at [591, 347] on button "Ok" at bounding box center [592, 347] width 74 height 28
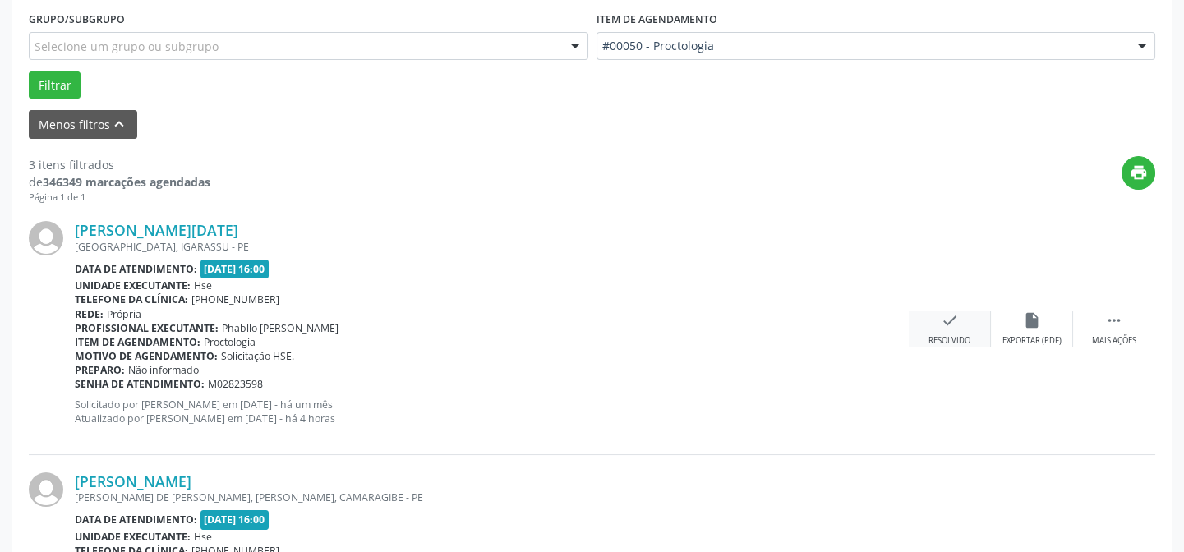
click at [963, 312] on div "check Resolvido" at bounding box center [950, 328] width 82 height 35
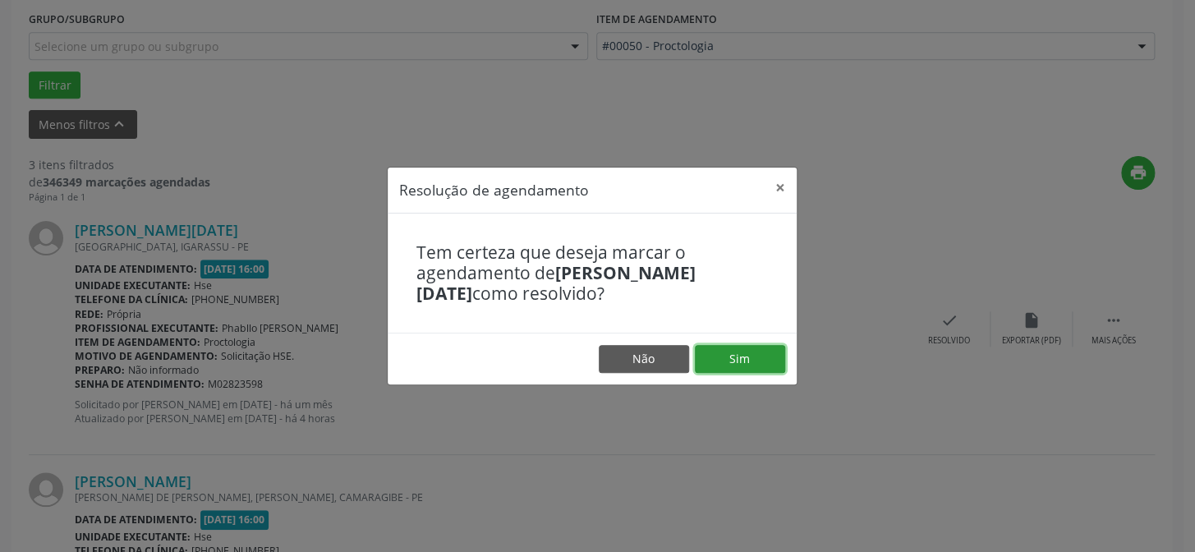
click at [717, 356] on button "Sim" at bounding box center [740, 359] width 90 height 28
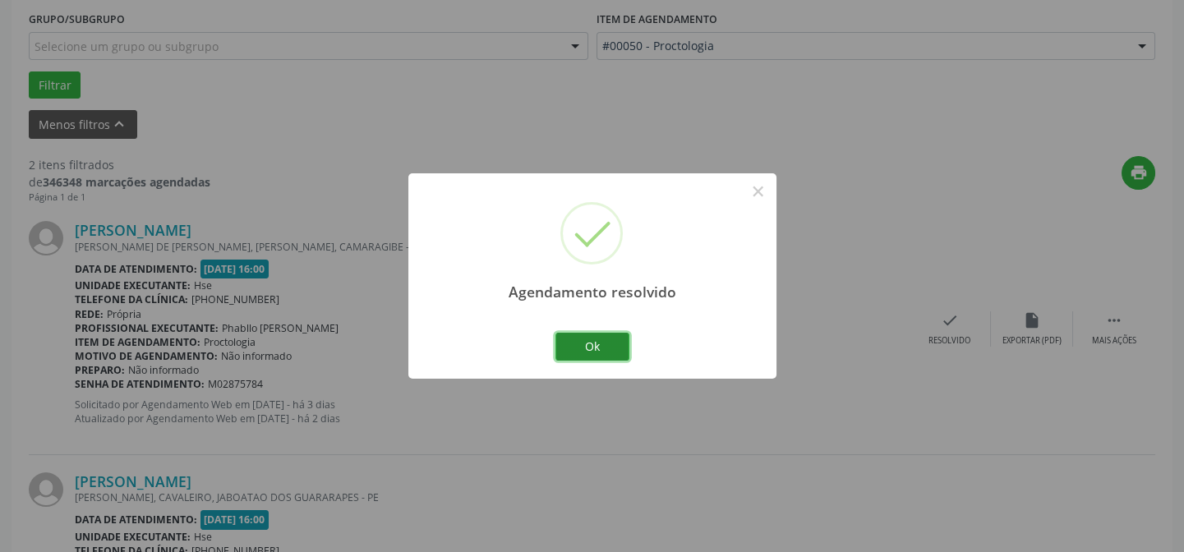
click at [604, 343] on button "Ok" at bounding box center [592, 347] width 74 height 28
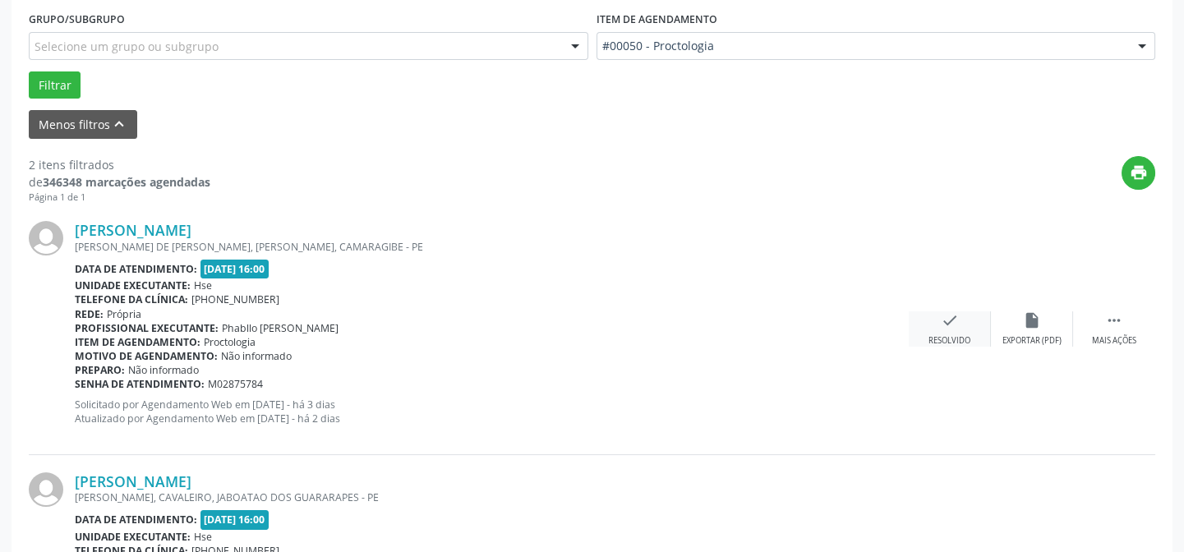
click at [945, 320] on icon "check" at bounding box center [950, 320] width 18 height 18
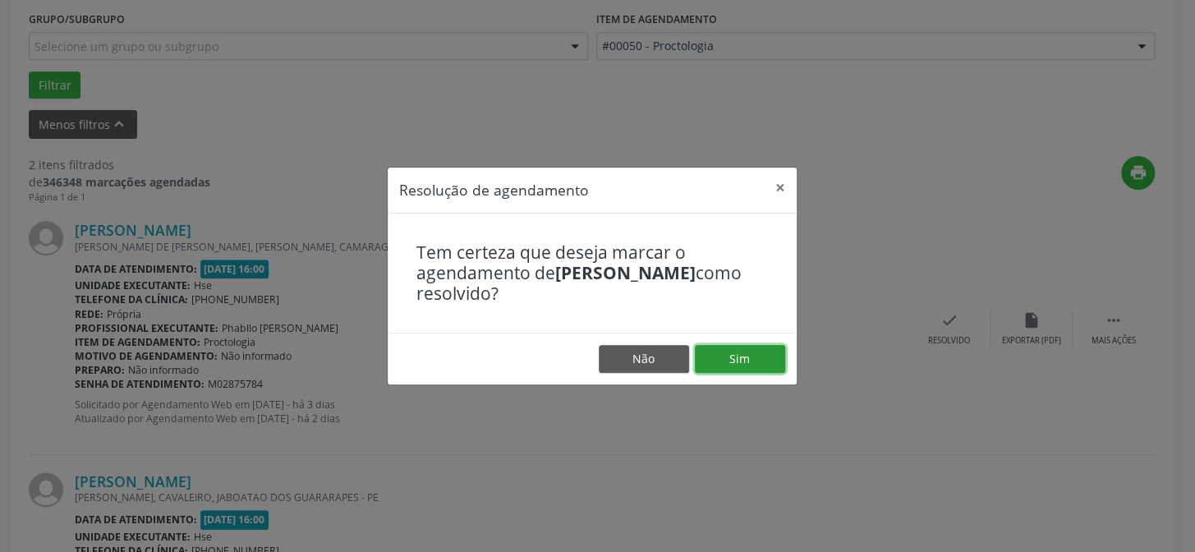
click at [740, 350] on button "Sim" at bounding box center [740, 359] width 90 height 28
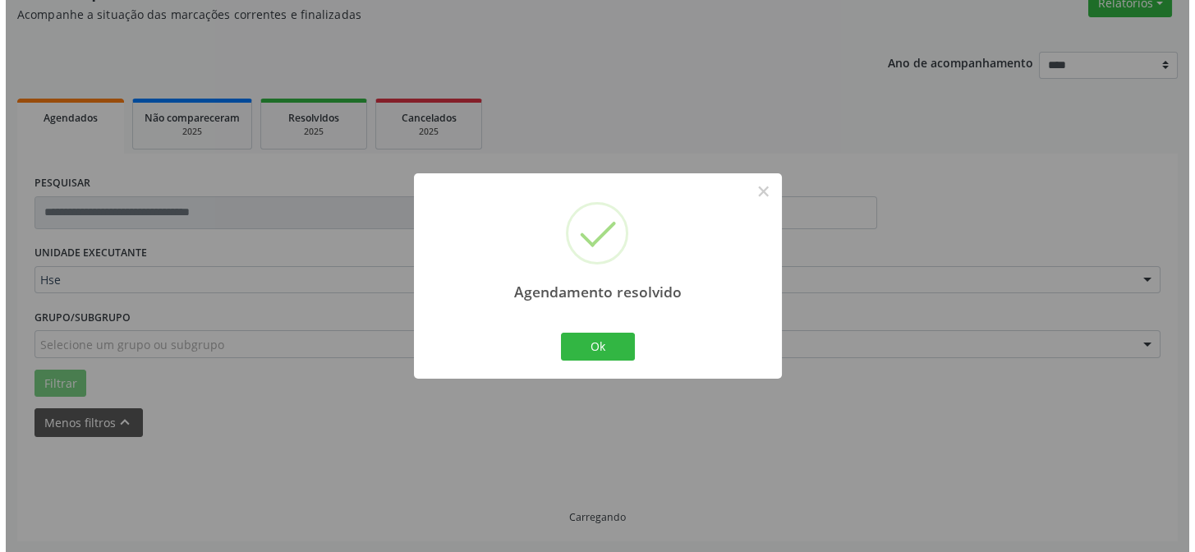
scroll to position [375, 0]
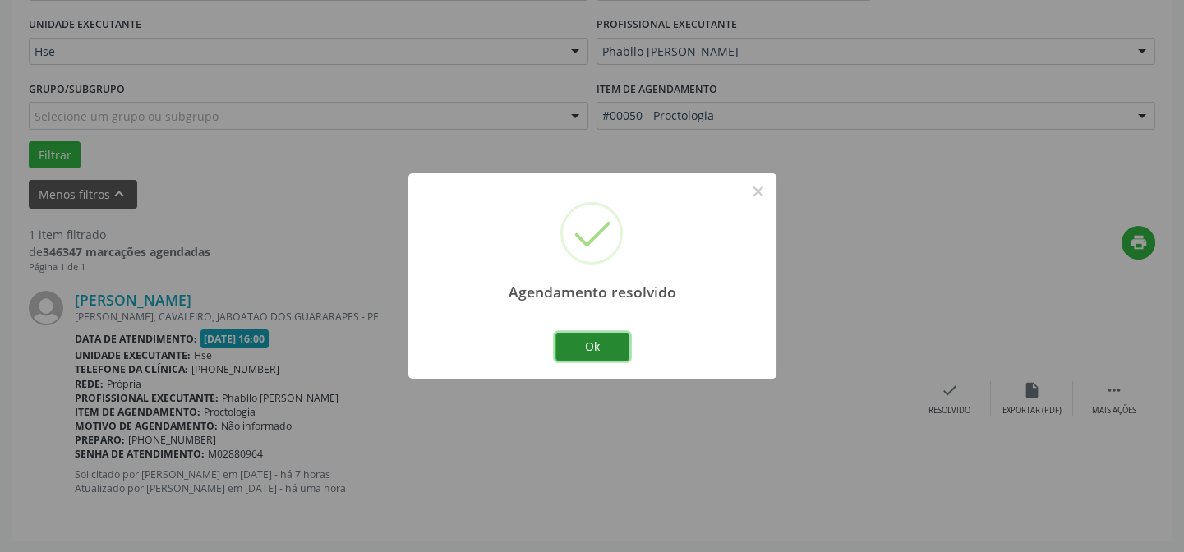
click at [583, 341] on button "Ok" at bounding box center [592, 347] width 74 height 28
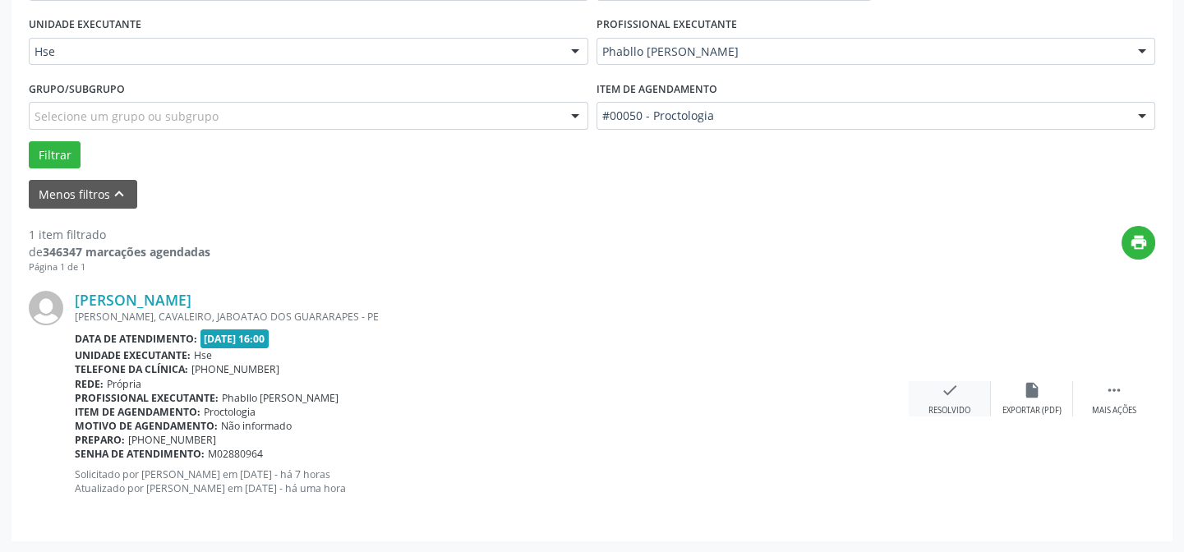
click at [954, 390] on icon "check" at bounding box center [950, 390] width 18 height 18
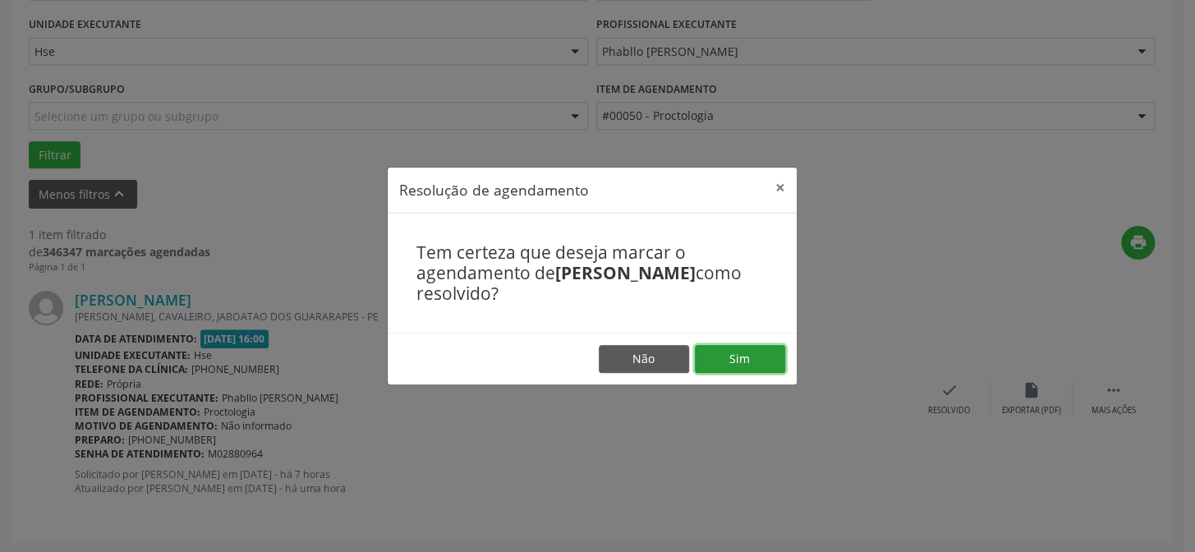
click at [744, 347] on button "Sim" at bounding box center [740, 359] width 90 height 28
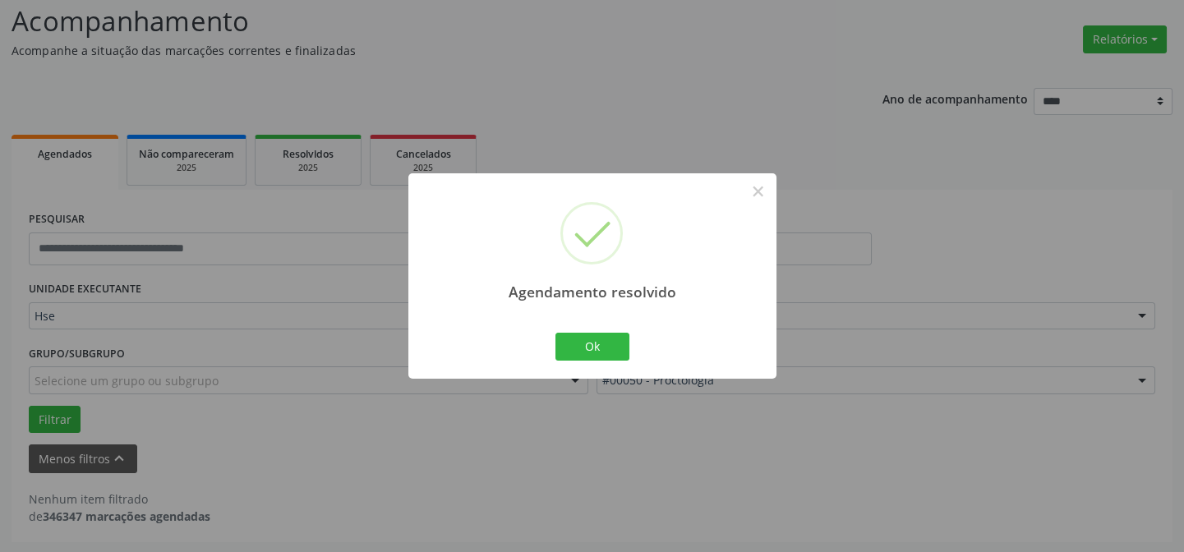
scroll to position [36, 0]
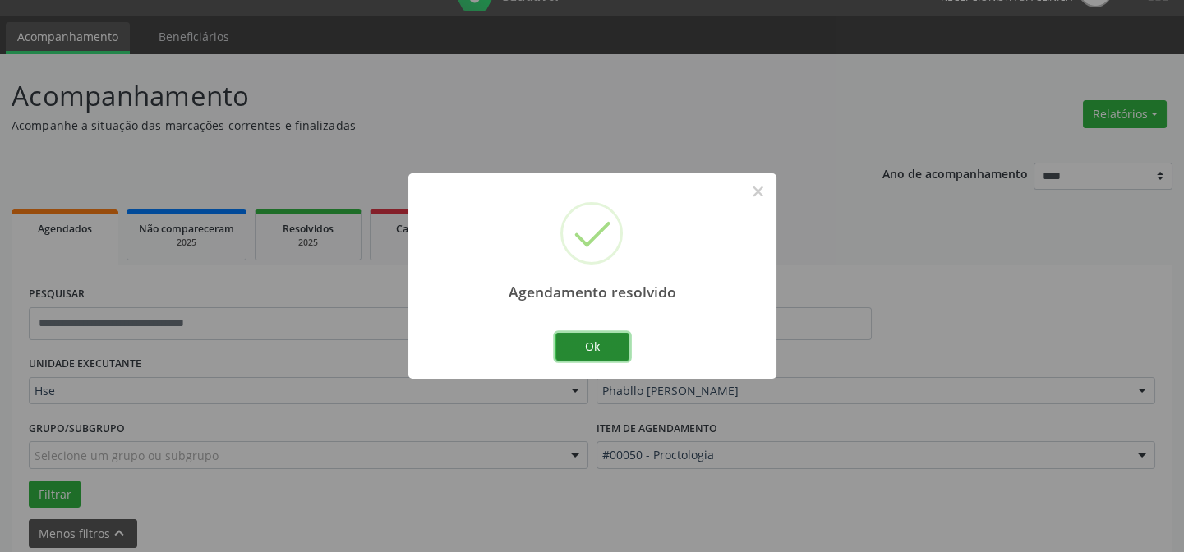
click at [592, 347] on button "Ok" at bounding box center [592, 347] width 74 height 28
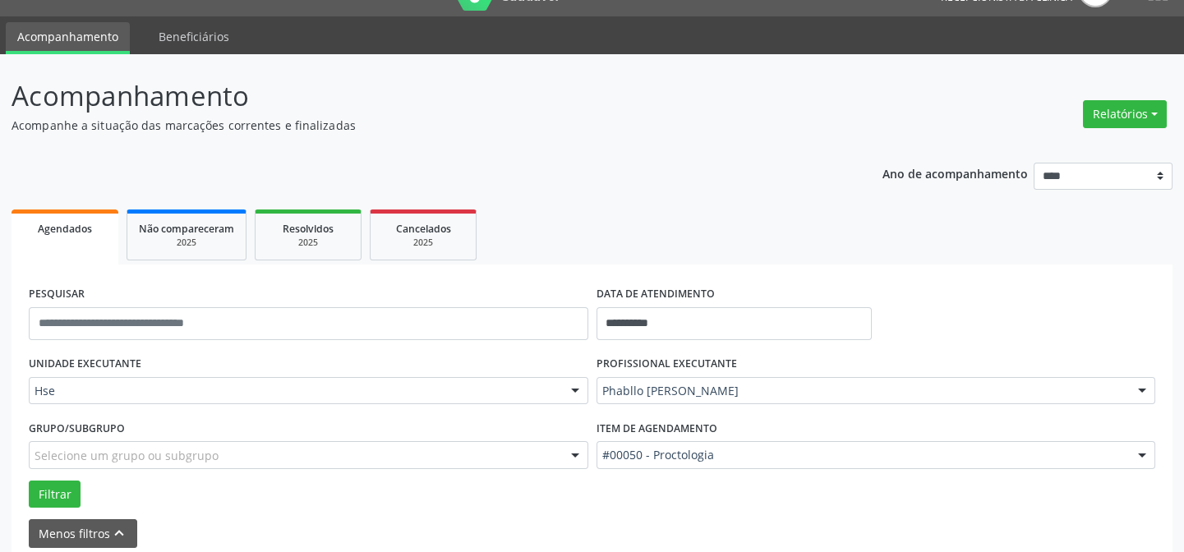
scroll to position [111, 0]
